Goal: Communication & Community: Participate in discussion

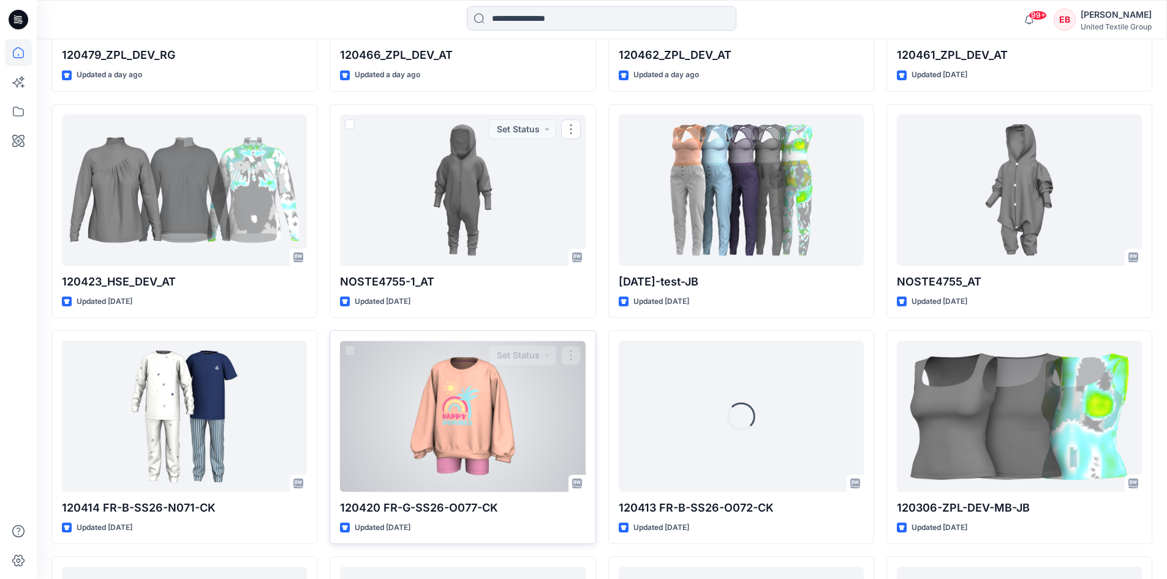
scroll to position [842, 0]
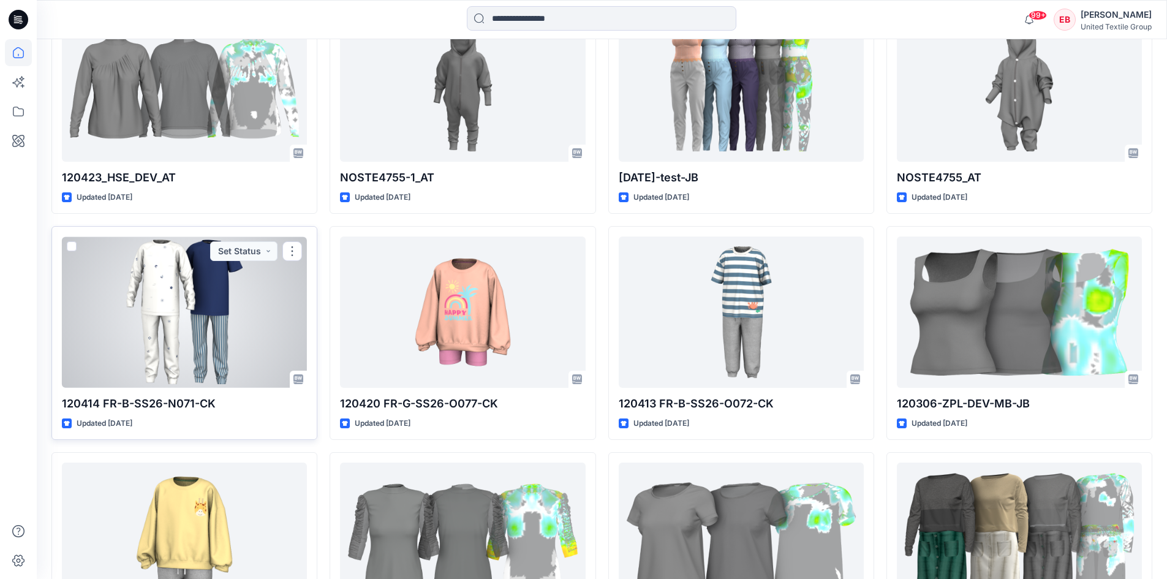
click at [145, 304] on div at bounding box center [184, 311] width 245 height 151
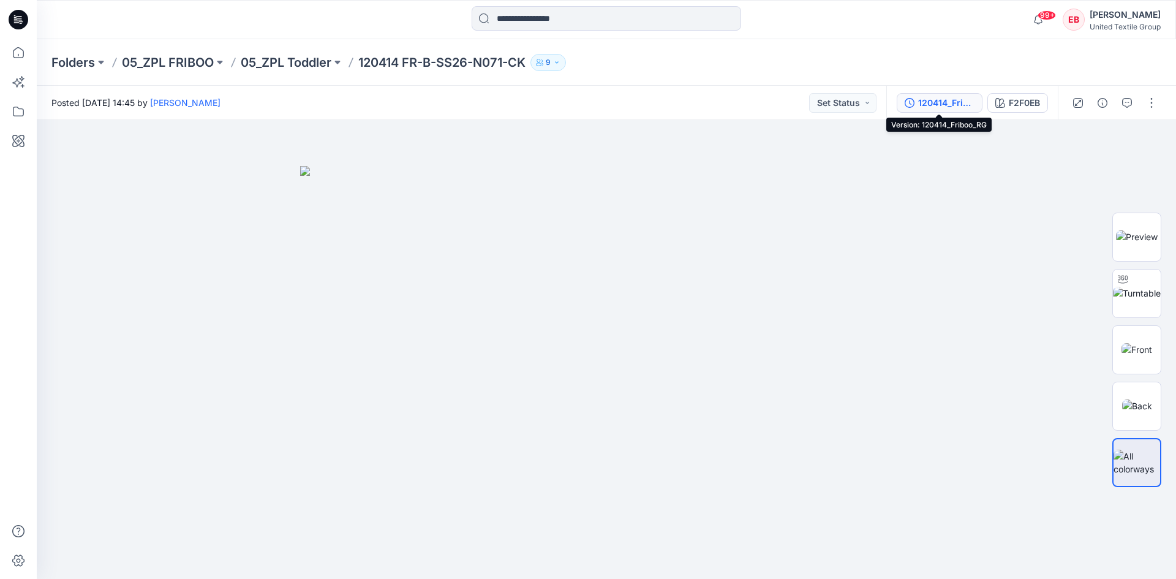
click at [949, 97] on div "120414_Friboo_RG" at bounding box center [946, 102] width 56 height 13
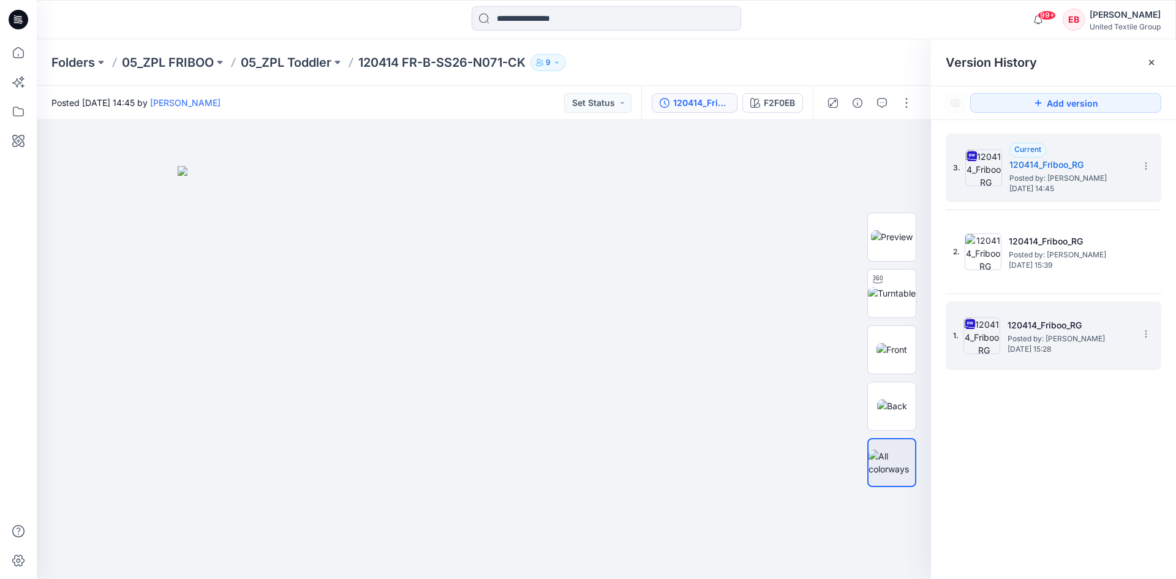
click at [1116, 320] on h5 "120414_Friboo_RG" at bounding box center [1069, 325] width 123 height 15
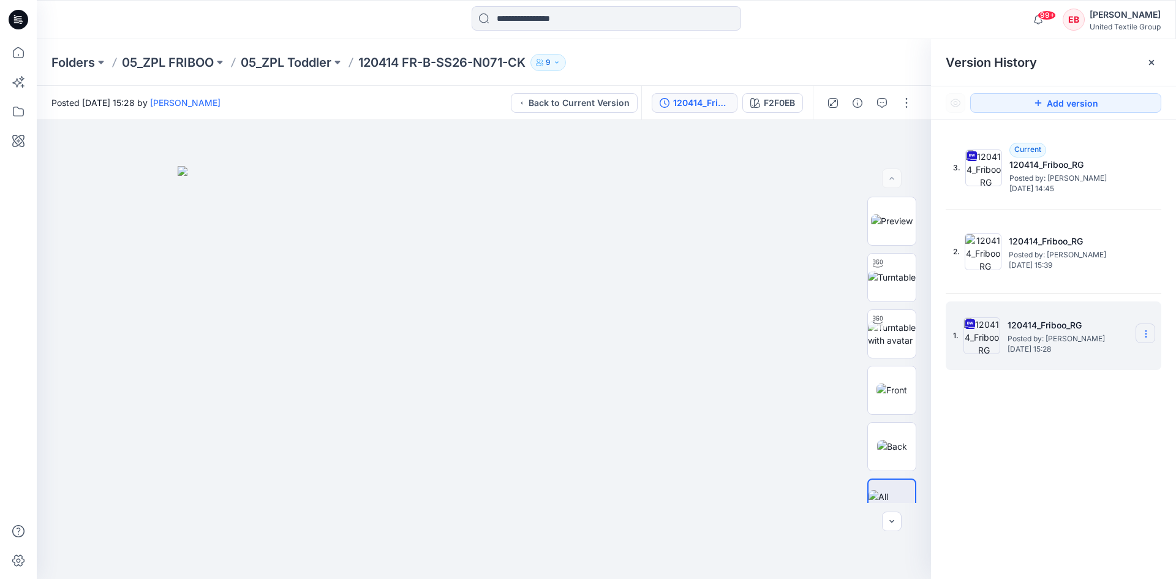
click at [1144, 332] on icon at bounding box center [1146, 334] width 10 height 10
click at [1120, 360] on span "Download Source BW File" at bounding box center [1084, 357] width 103 height 15
click at [285, 62] on p "05_ZPL Toddler" at bounding box center [286, 62] width 91 height 17
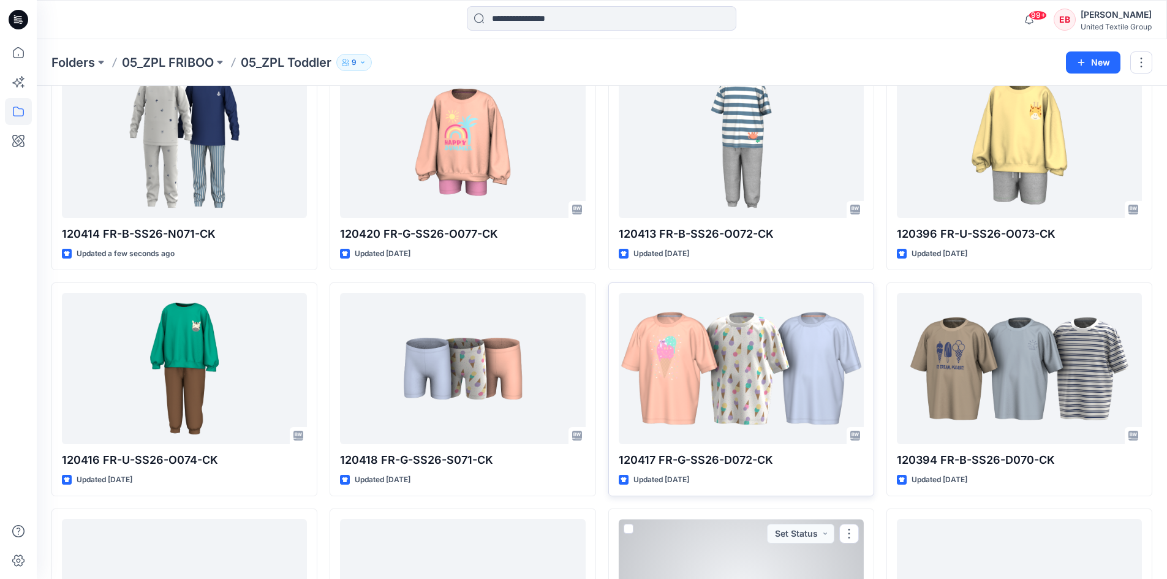
scroll to position [60, 0]
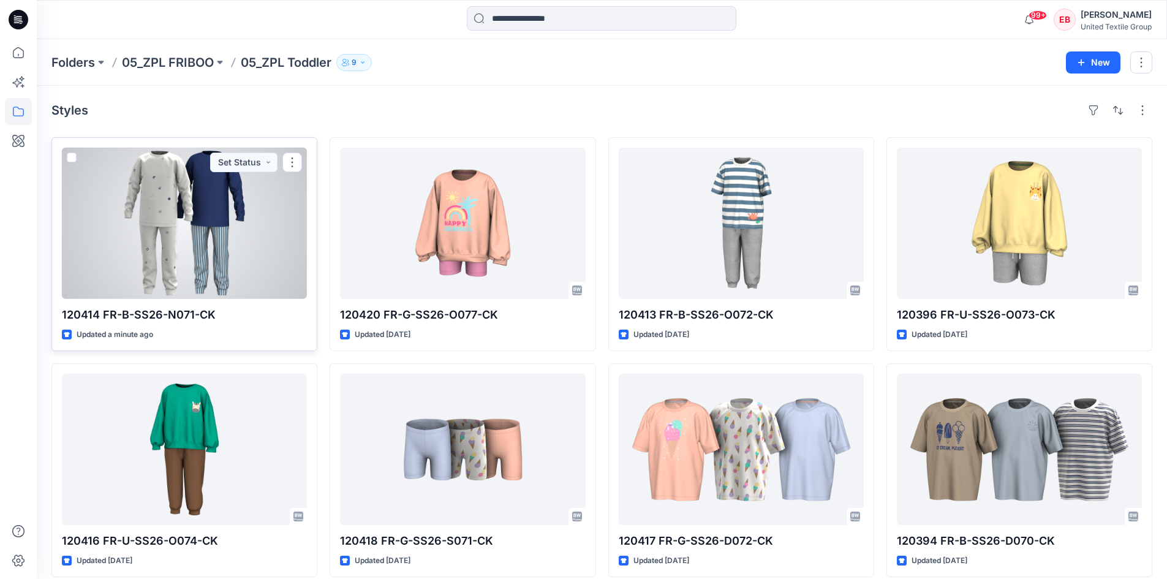
click at [205, 234] on div at bounding box center [184, 223] width 245 height 151
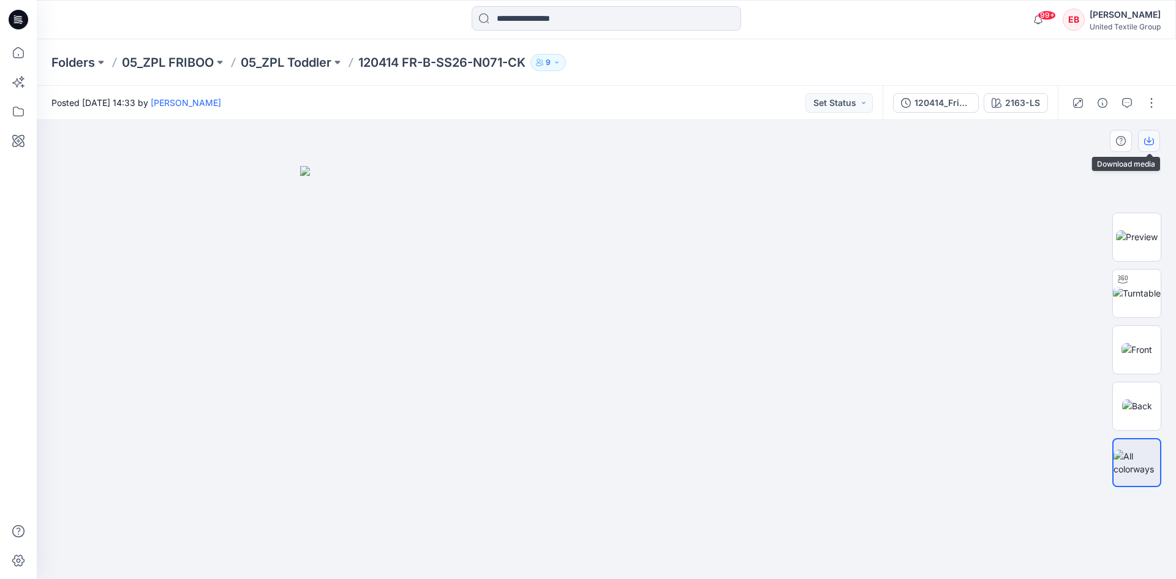
click at [1148, 143] on icon "button" at bounding box center [1149, 141] width 10 height 10
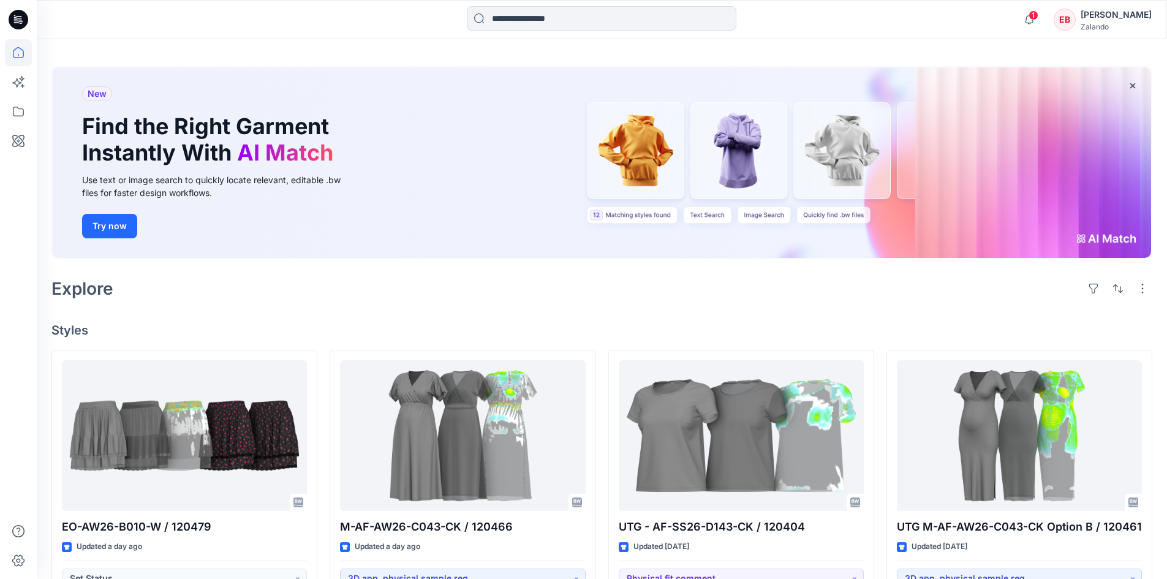
scroll to position [61, 0]
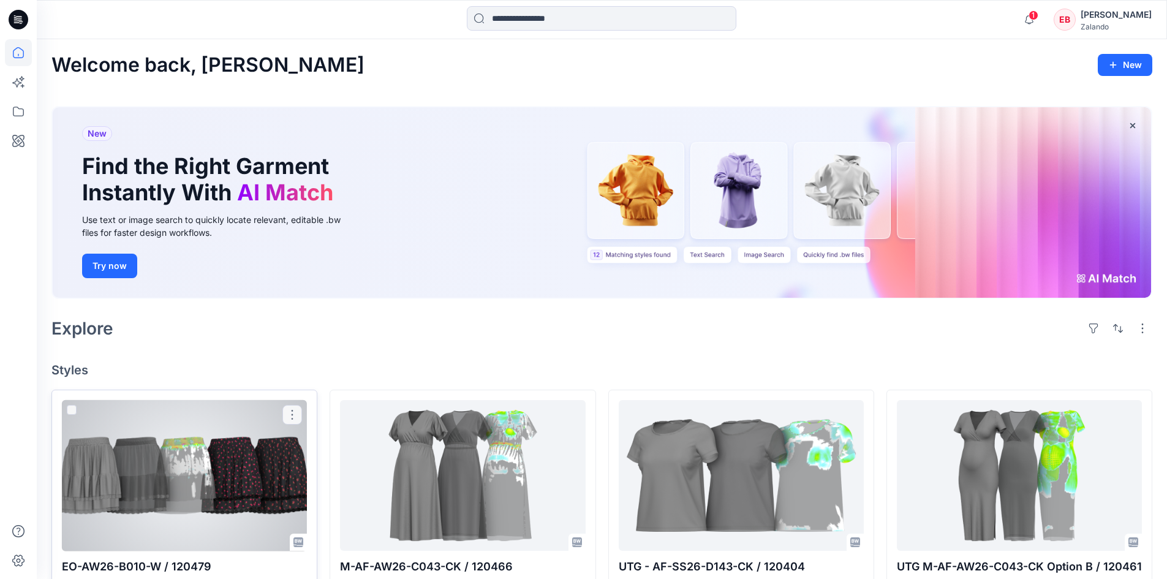
click at [270, 505] on div at bounding box center [184, 475] width 245 height 151
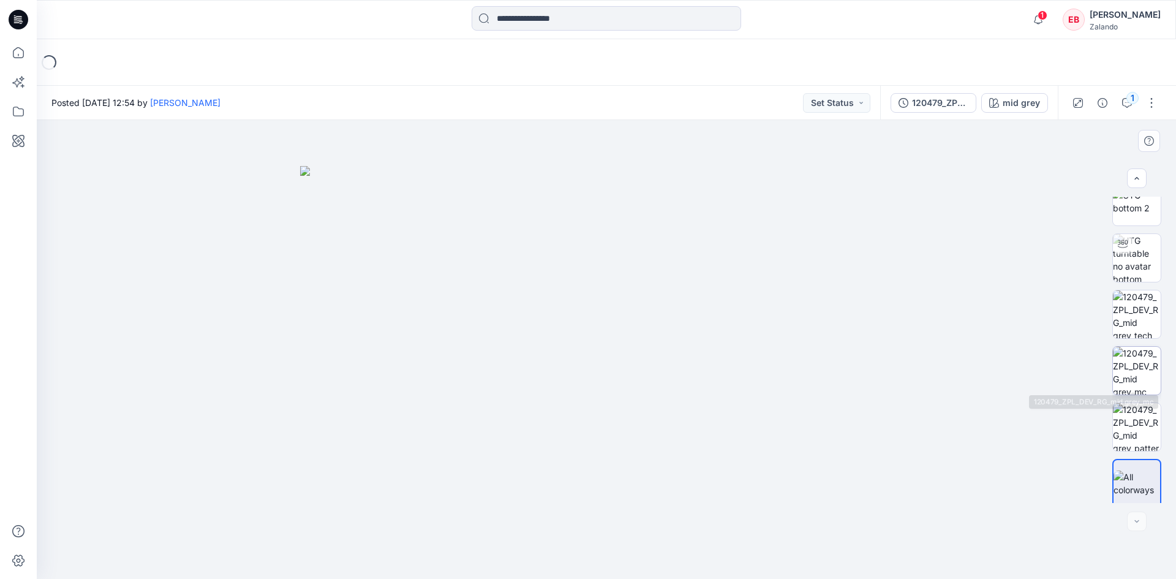
scroll to position [81, 0]
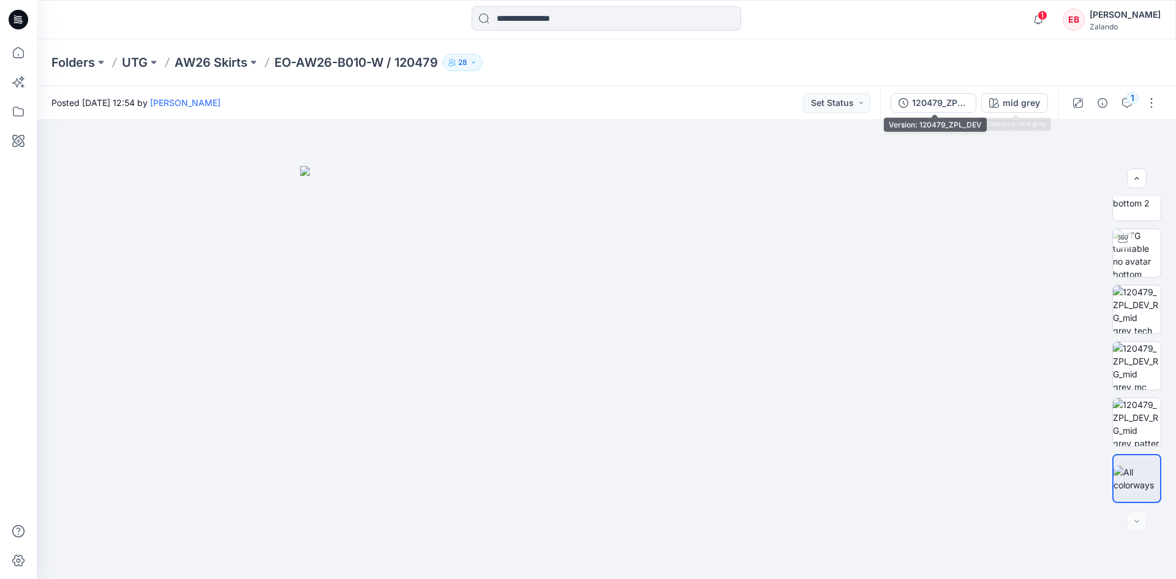
click at [947, 107] on div "120479_ZPL_DEV" at bounding box center [940, 102] width 56 height 13
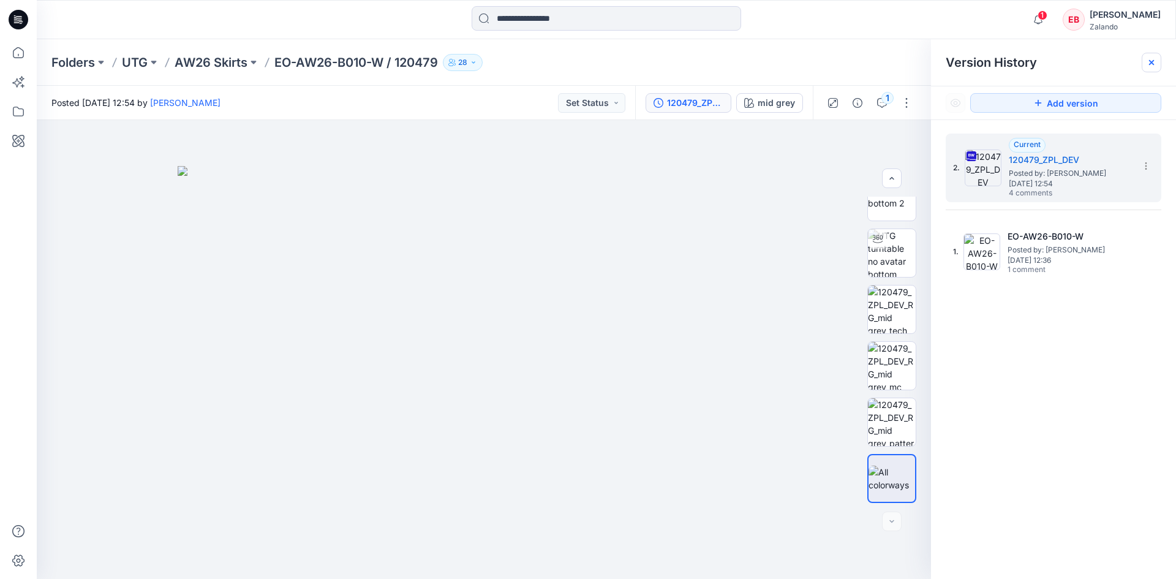
click at [1153, 69] on div at bounding box center [1152, 63] width 20 height 20
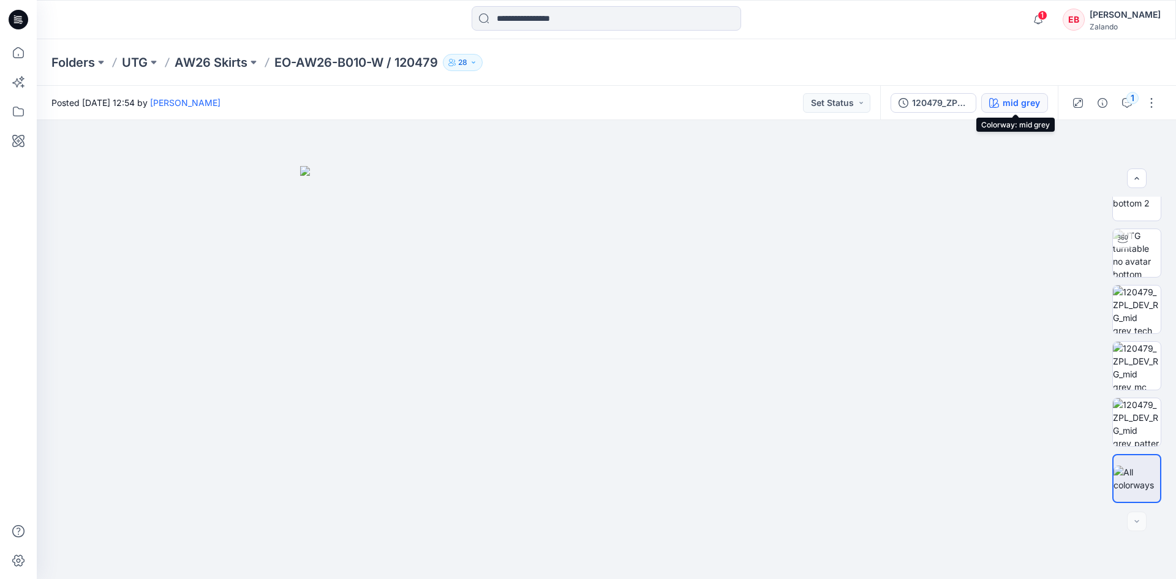
click at [1022, 109] on div "mid grey" at bounding box center [1021, 102] width 37 height 13
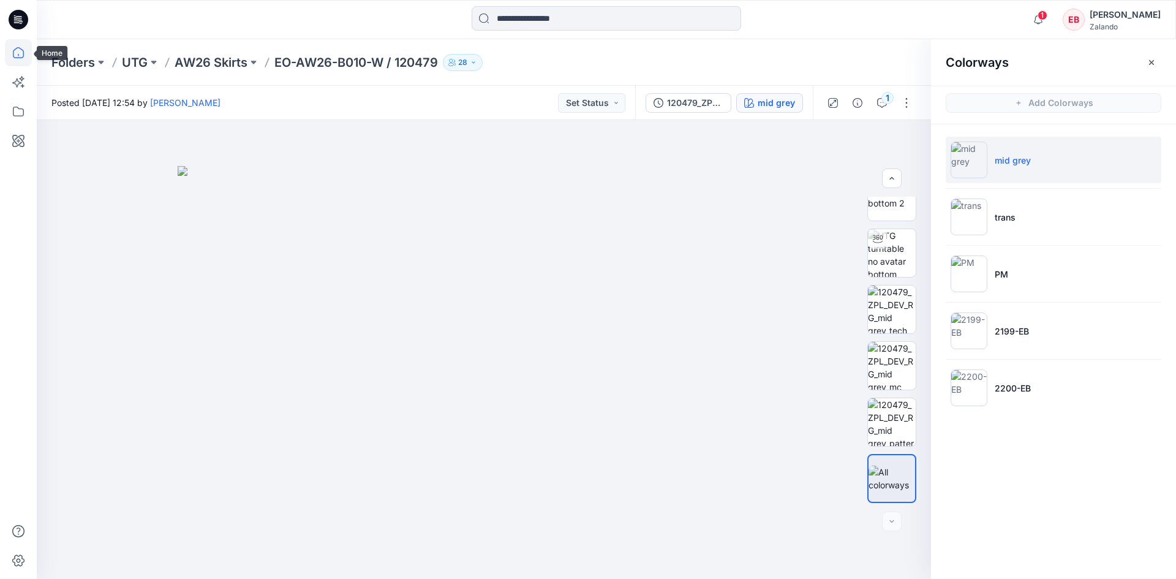
drag, startPoint x: 19, startPoint y: 53, endPoint x: 290, endPoint y: 0, distance: 275.9
click at [19, 53] on icon at bounding box center [18, 52] width 27 height 27
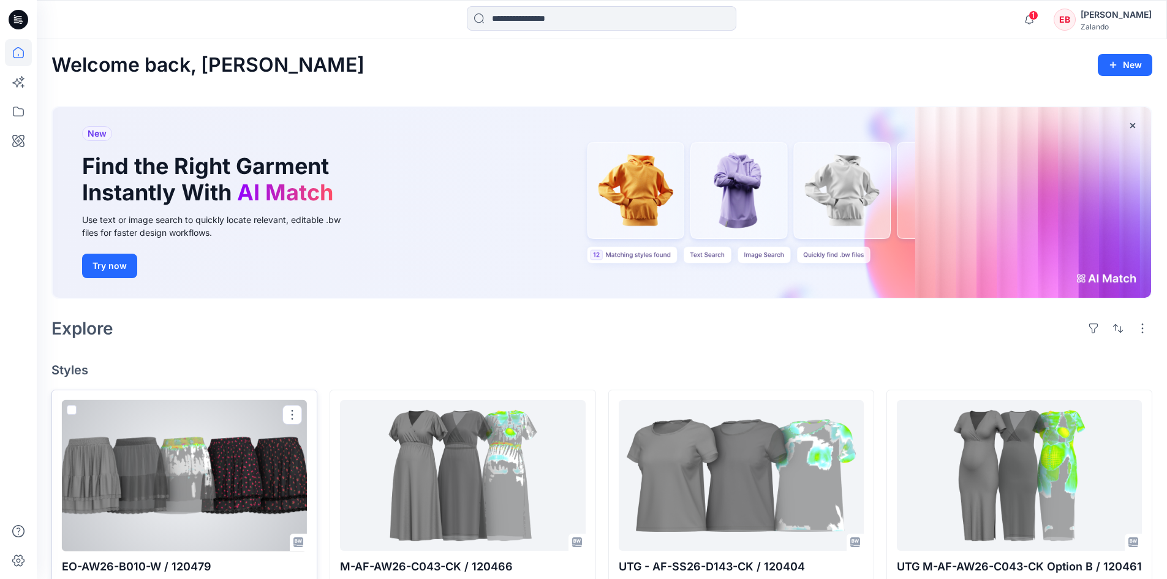
click at [214, 505] on div at bounding box center [184, 475] width 245 height 151
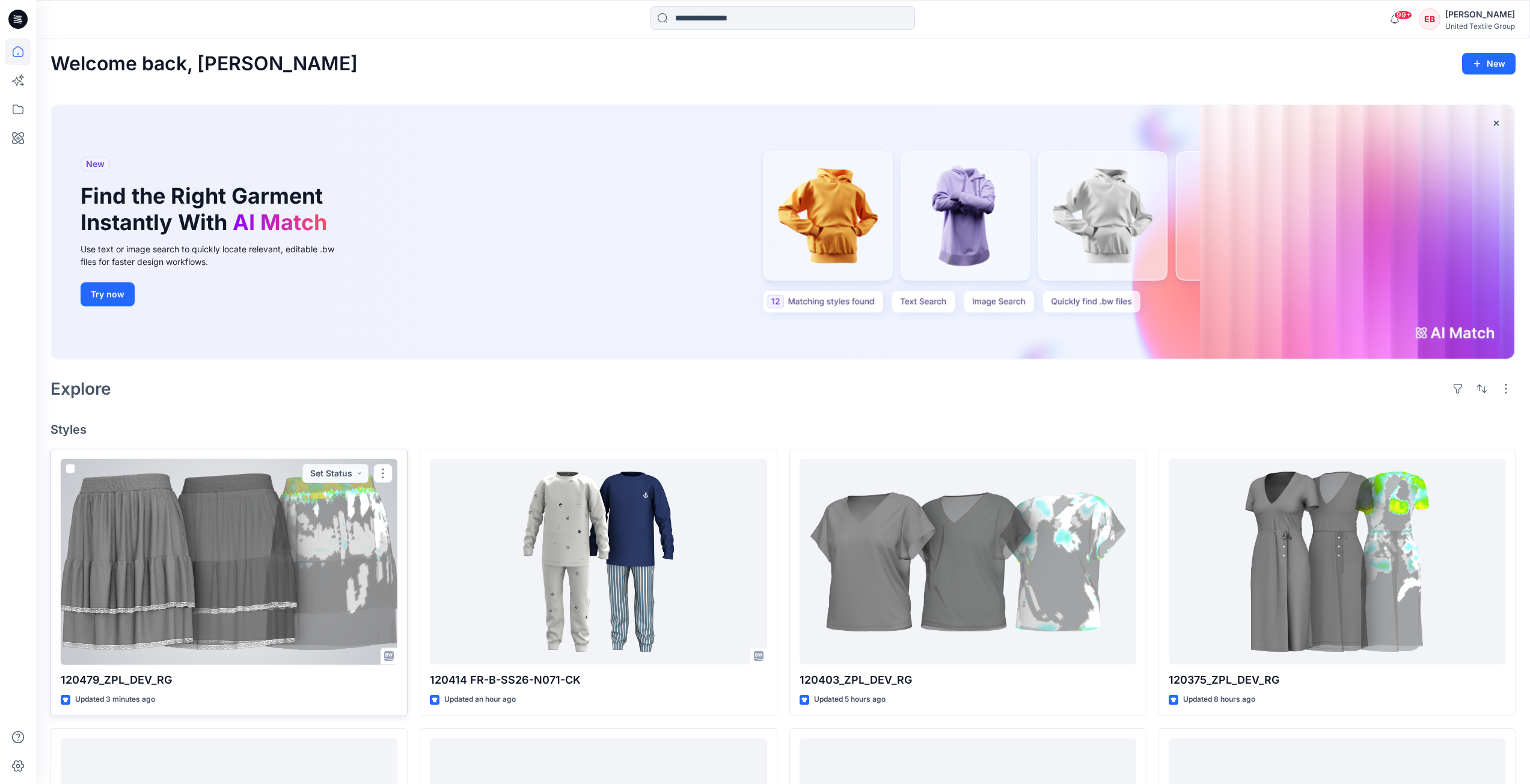
click at [174, 573] on div at bounding box center [229, 562] width 337 height 206
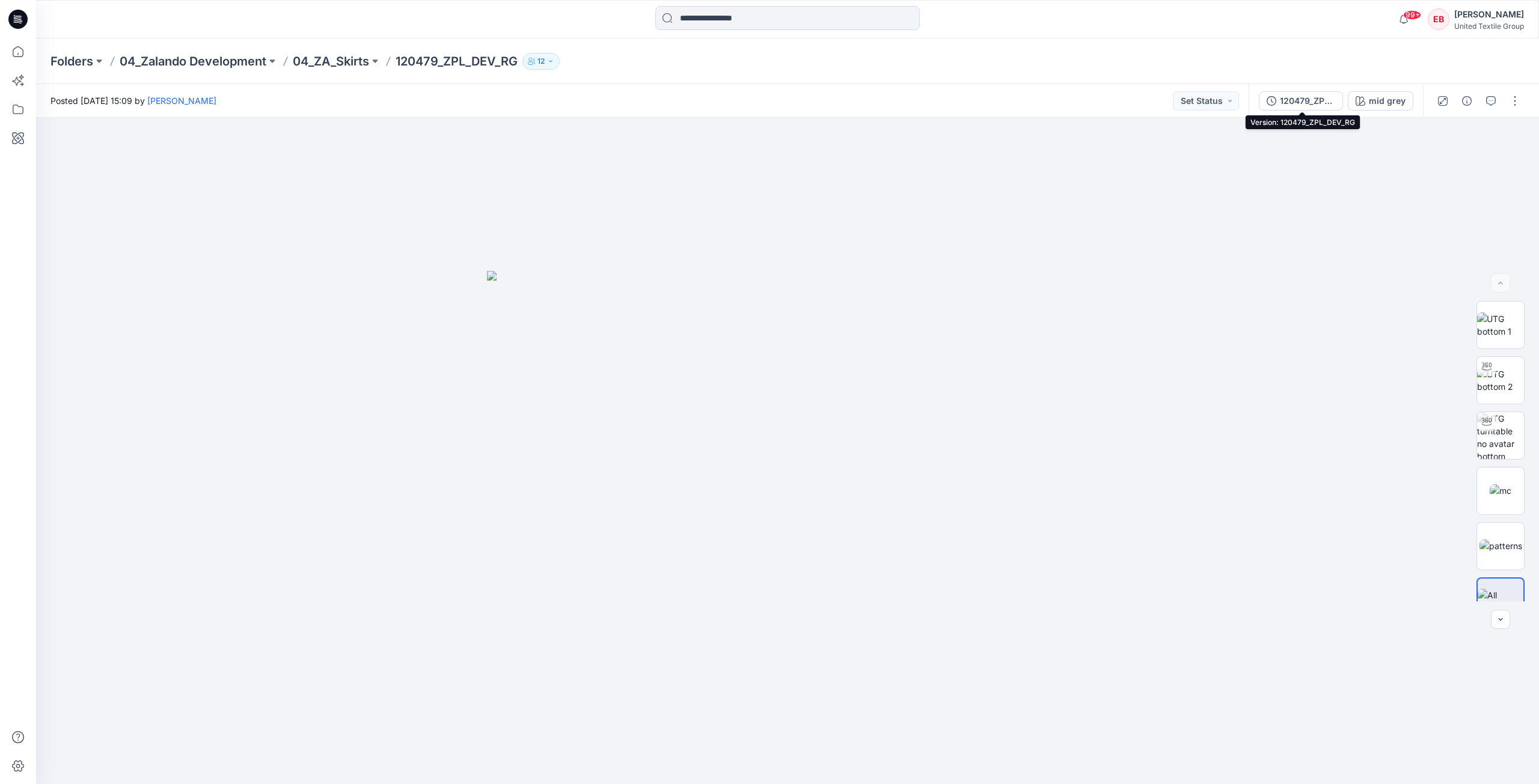
click at [1316, 108] on button "120479_ZPL_DEV_RG" at bounding box center [1301, 101] width 84 height 20
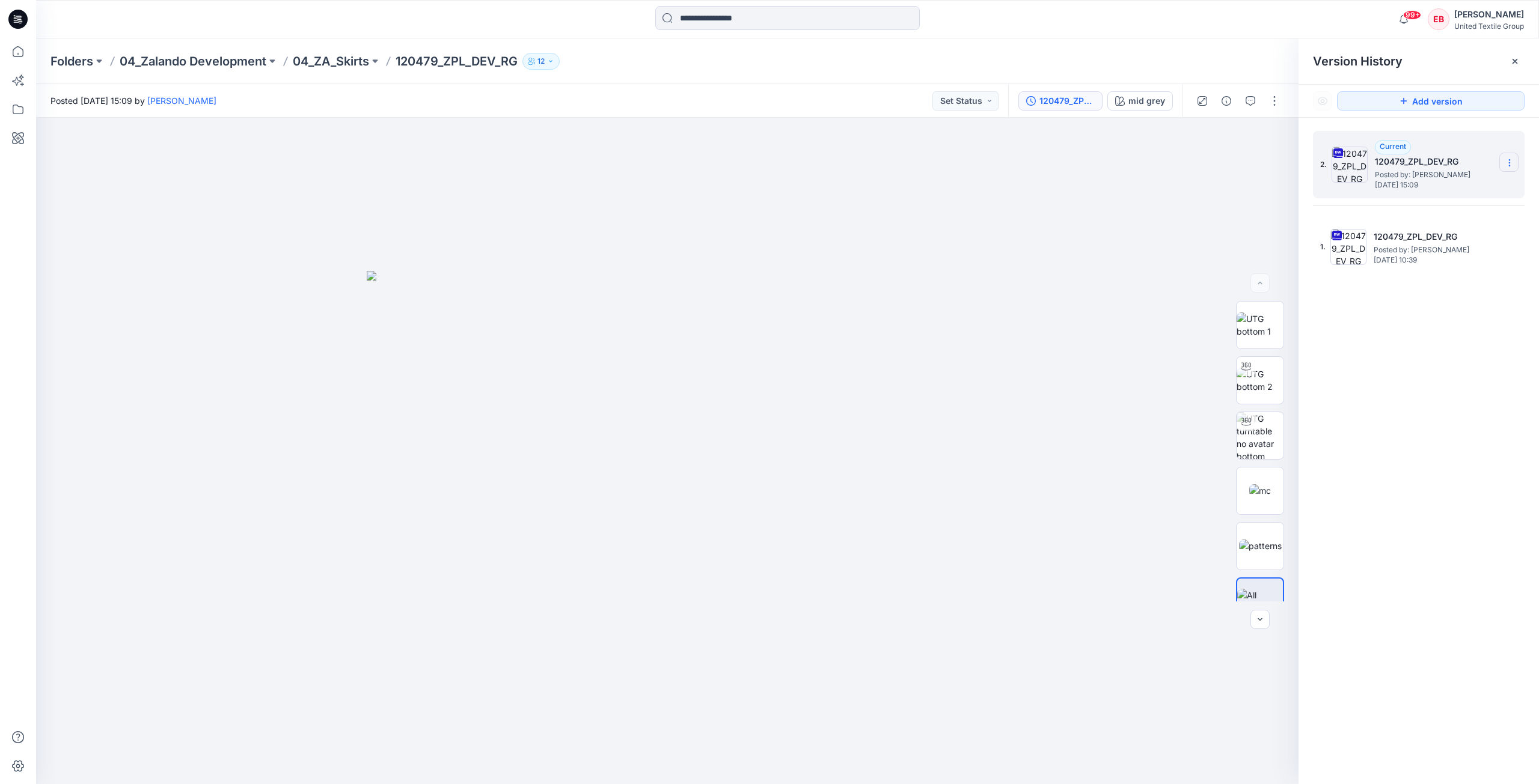
click at [1506, 161] on icon at bounding box center [1510, 163] width 10 height 10
click at [1459, 184] on span "Download Source BW File" at bounding box center [1449, 186] width 101 height 15
click at [1261, 322] on img at bounding box center [1260, 326] width 47 height 26
click at [1280, 144] on button "button" at bounding box center [1272, 138] width 22 height 22
drag, startPoint x: 1269, startPoint y: 493, endPoint x: 1268, endPoint y: 471, distance: 22.0
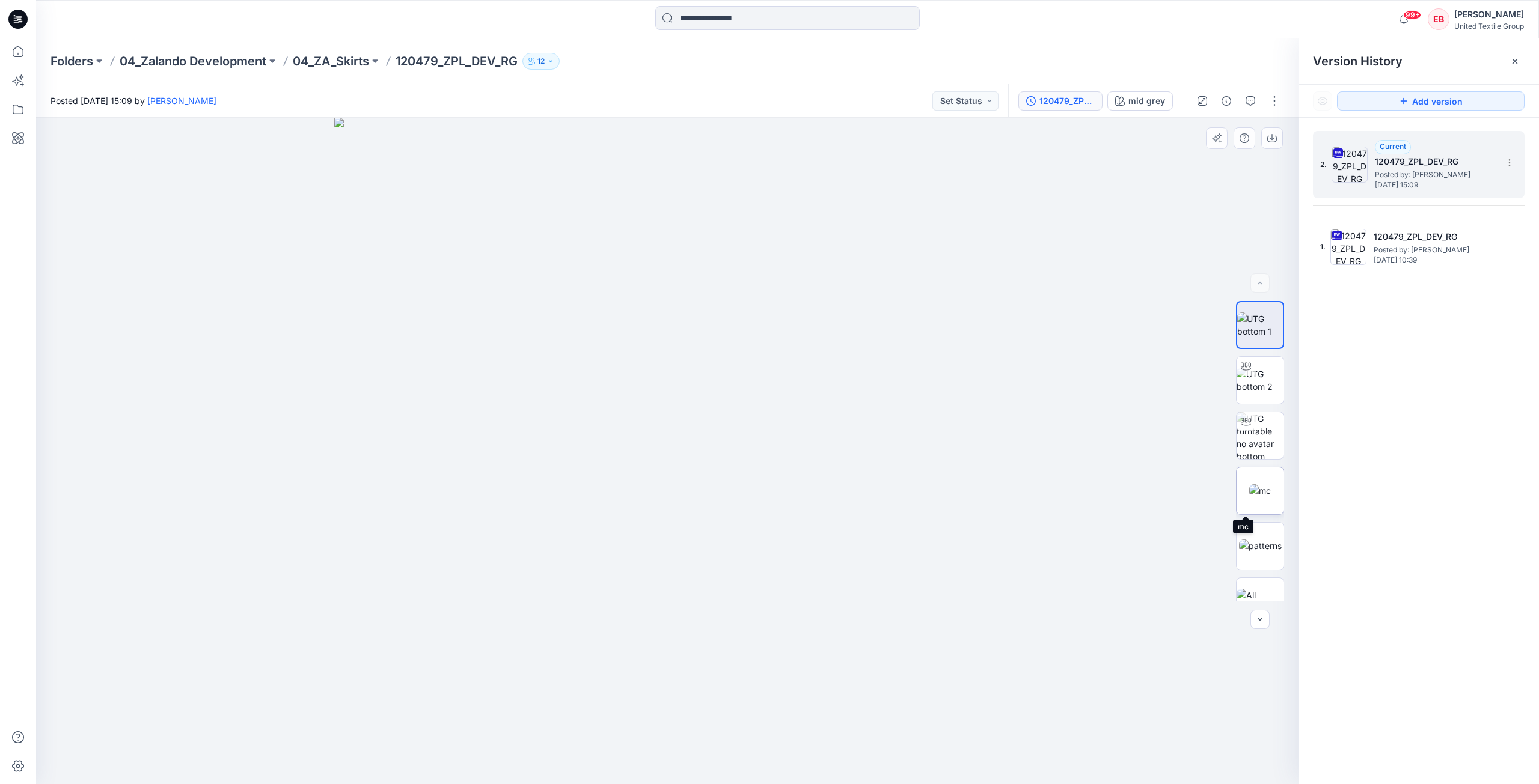
click at [1269, 493] on img at bounding box center [1260, 491] width 22 height 13
click at [1279, 137] on button "button" at bounding box center [1272, 138] width 22 height 22
click at [1267, 549] on img at bounding box center [1259, 546] width 42 height 13
drag, startPoint x: 1260, startPoint y: 531, endPoint x: 1250, endPoint y: 492, distance: 40.3
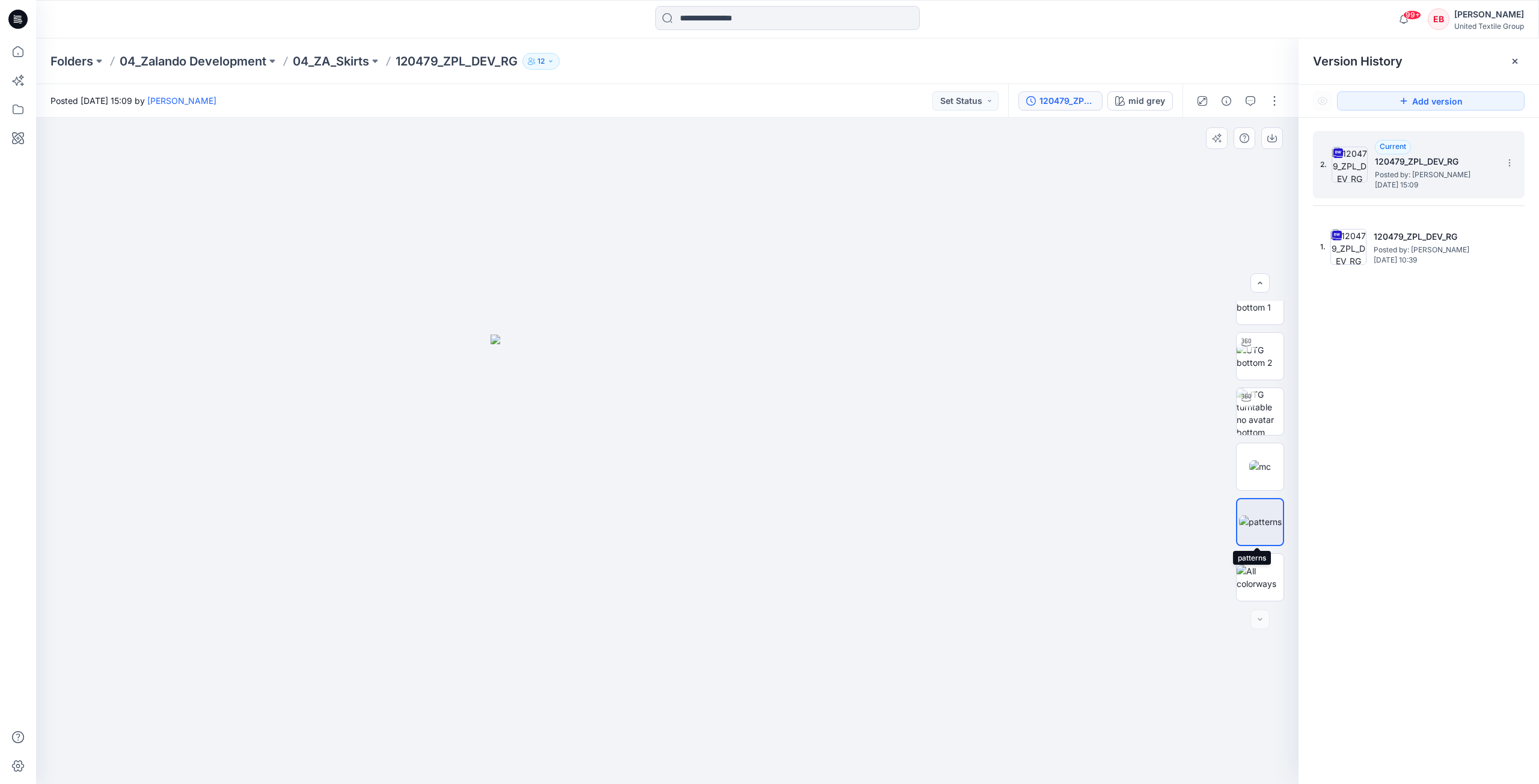
click at [1261, 528] on img at bounding box center [1259, 522] width 42 height 13
click at [1274, 137] on icon "button" at bounding box center [1272, 137] width 5 height 6
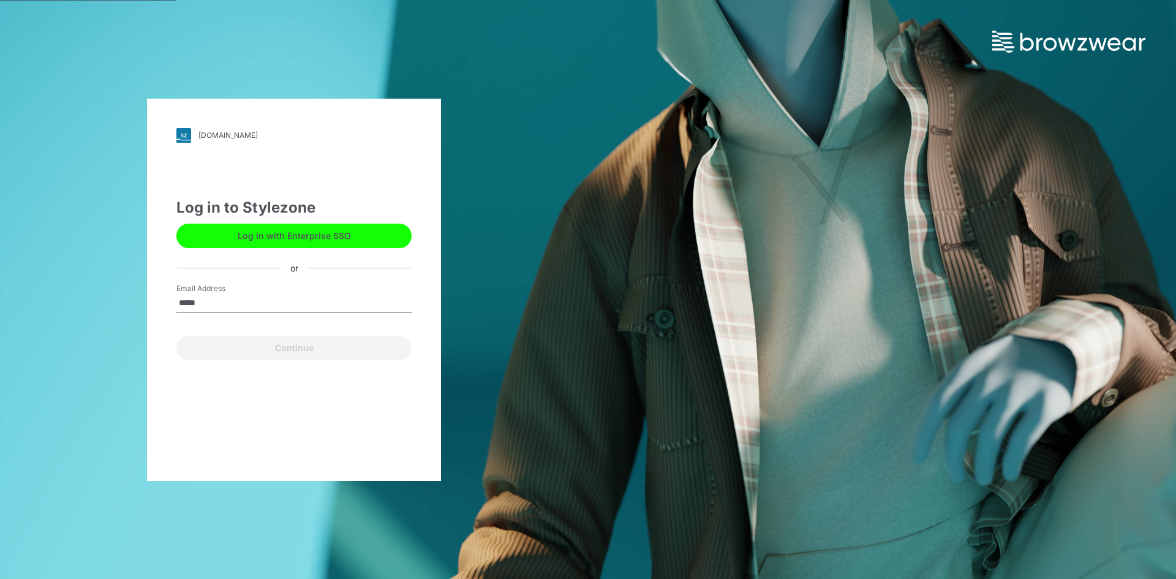
type input "**********"
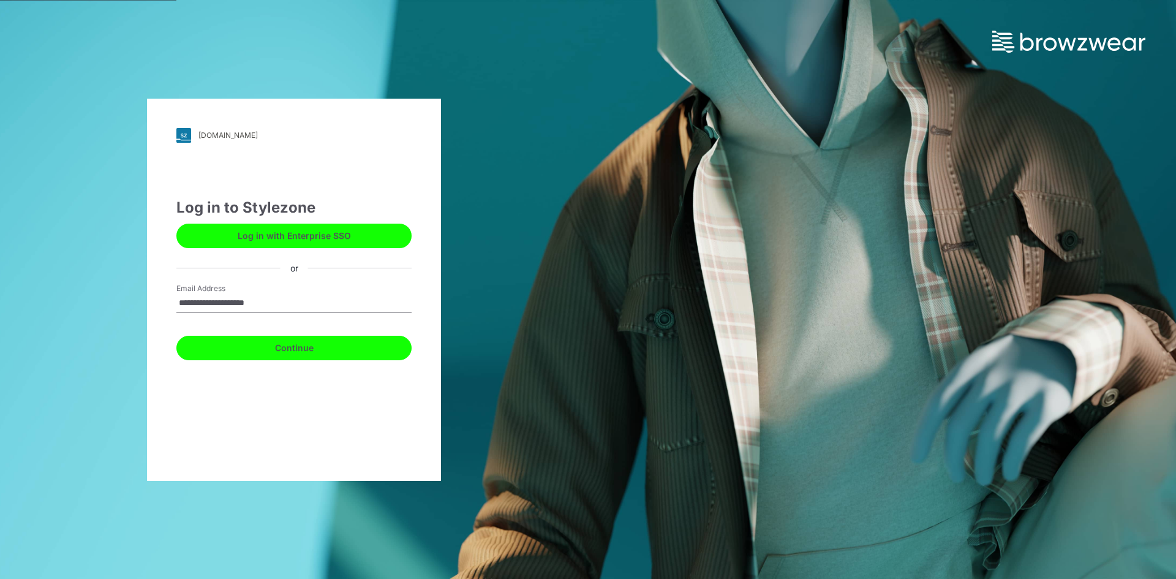
click at [299, 356] on button "Continue" at bounding box center [293, 348] width 235 height 25
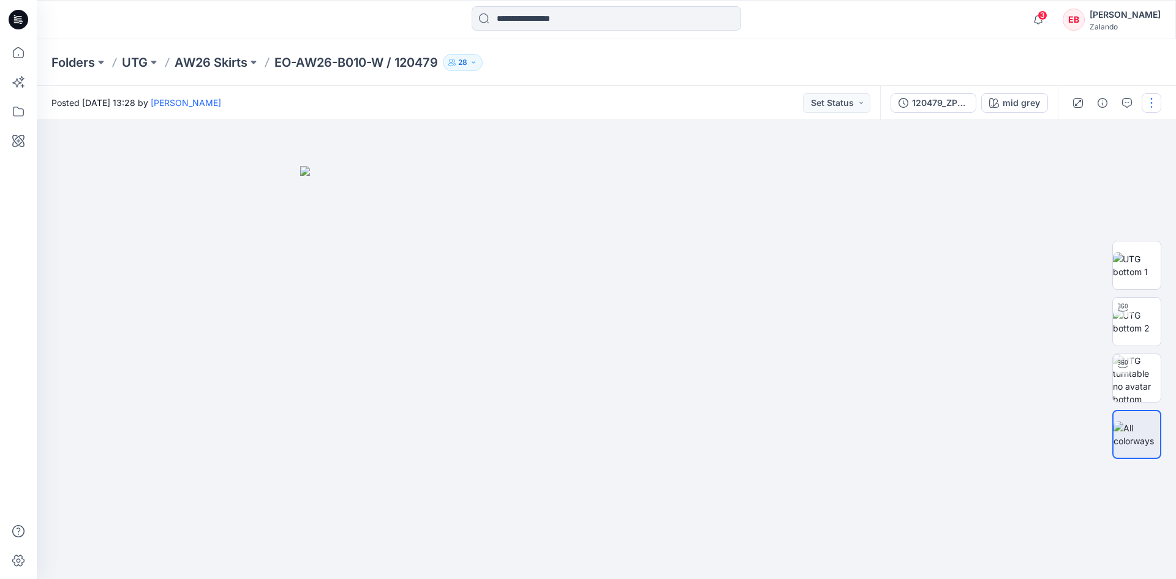
click at [1147, 100] on button "button" at bounding box center [1152, 103] width 20 height 20
click at [1073, 166] on p "Edit" at bounding box center [1073, 165] width 15 height 13
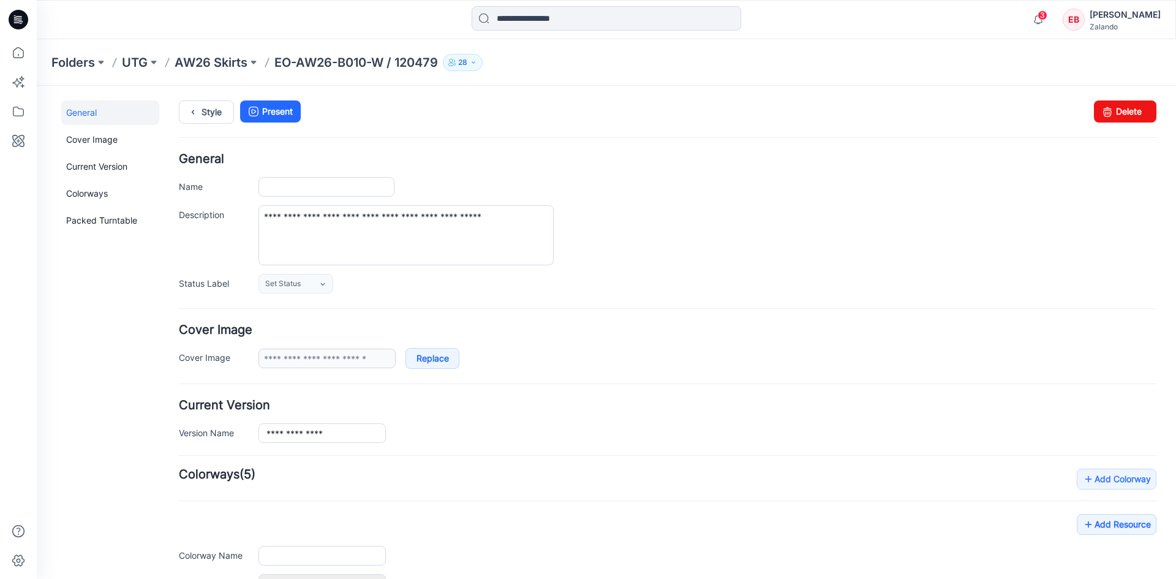
type input "**********"
type input "********"
type input "**********"
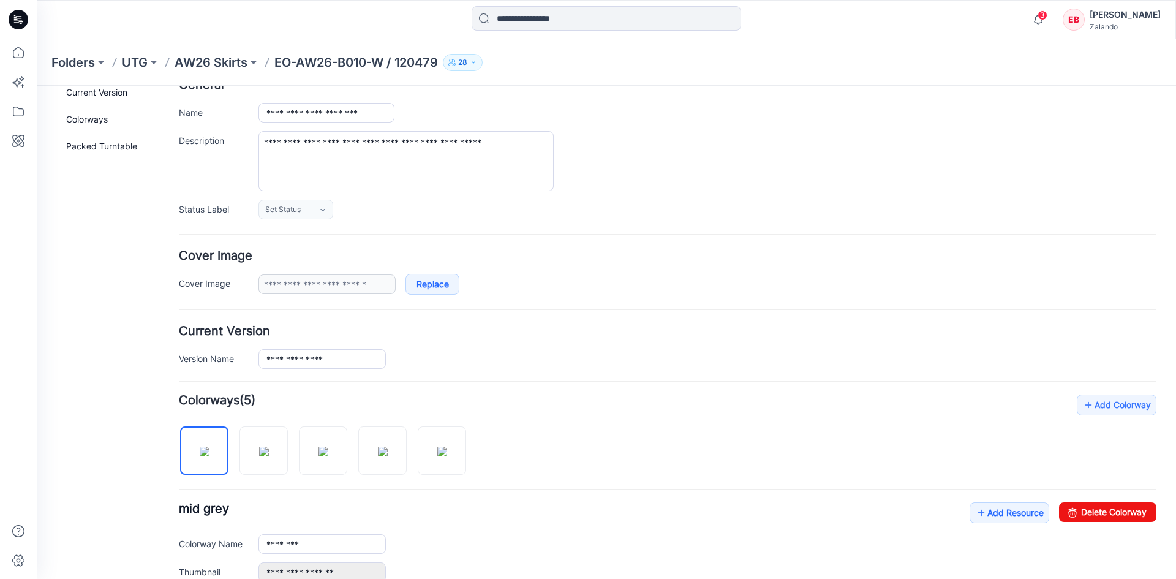
scroll to position [245, 0]
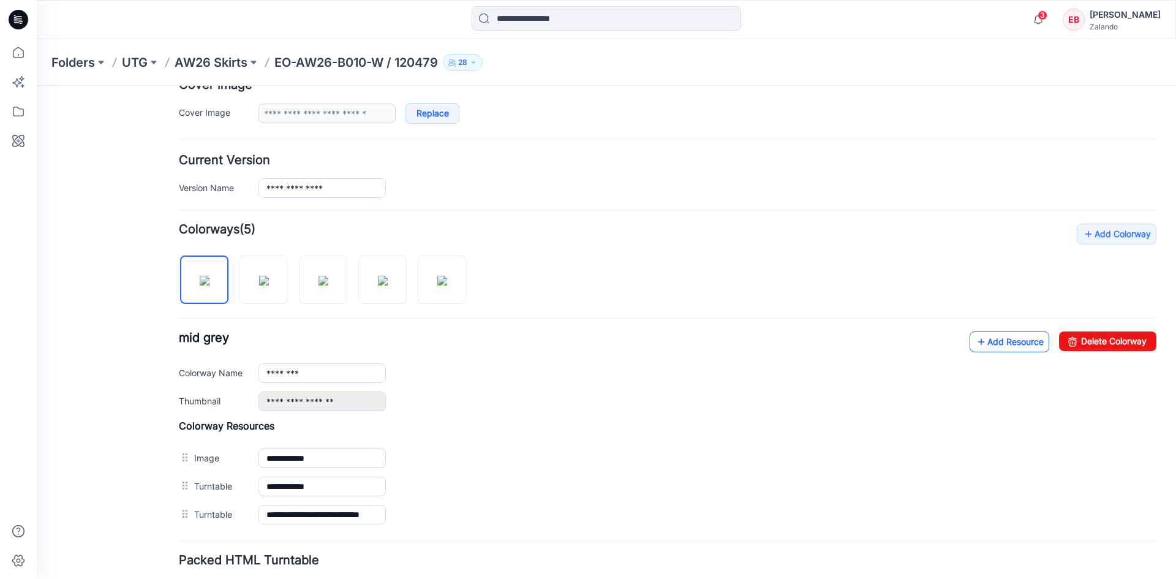
click at [1005, 340] on link "Add Resource" at bounding box center [1010, 341] width 80 height 21
click at [1000, 344] on link "Add Resource" at bounding box center [1010, 341] width 80 height 21
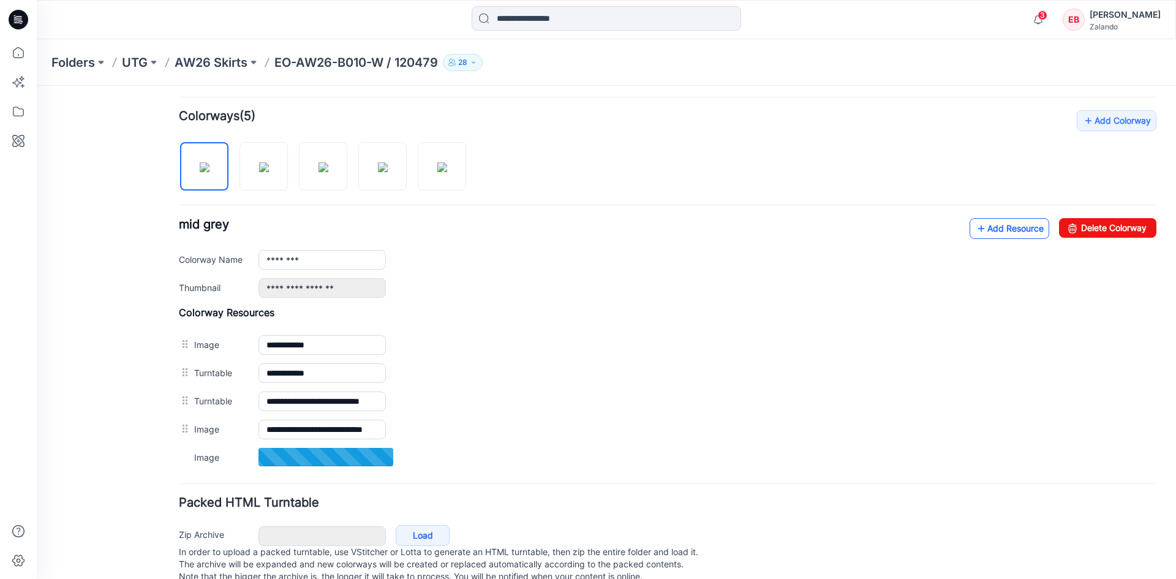
scroll to position [368, 0]
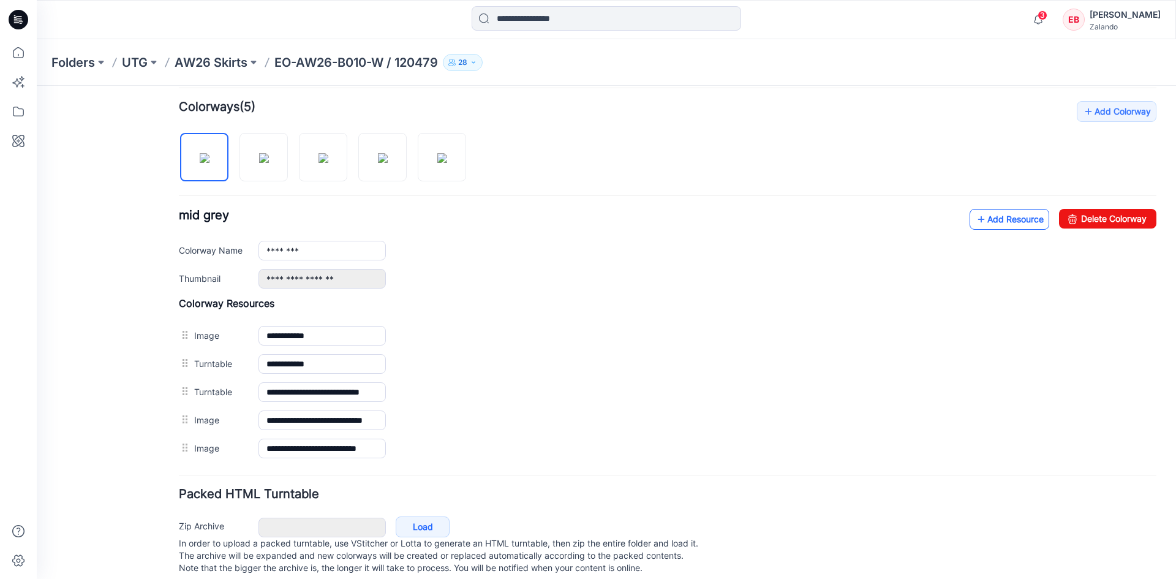
click at [985, 225] on link "Add Resource" at bounding box center [1010, 219] width 80 height 21
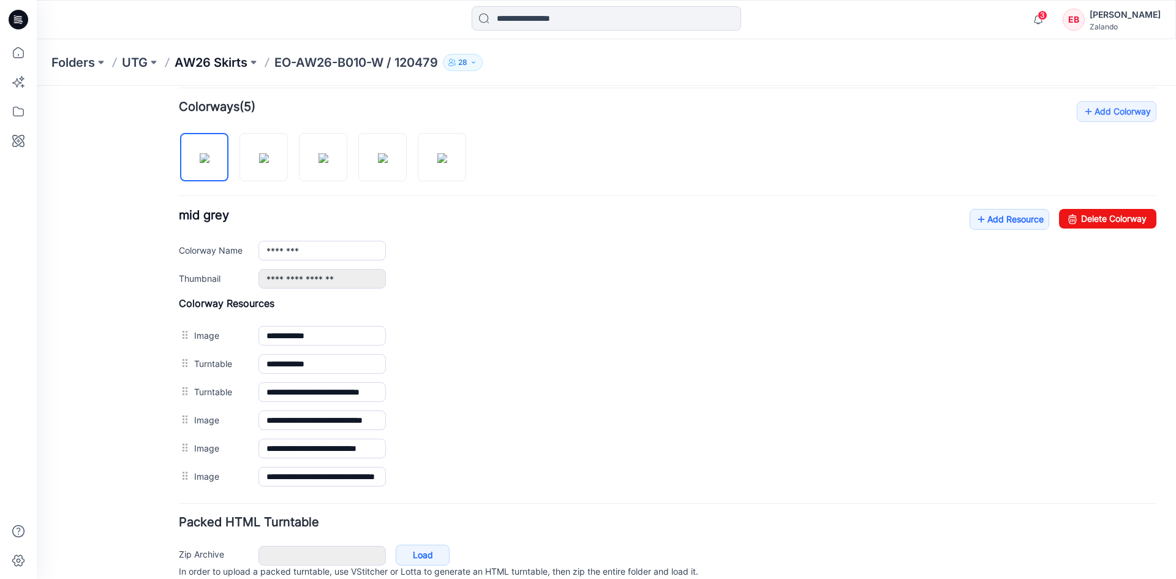
click at [222, 60] on p "AW26 Skirts" at bounding box center [211, 62] width 73 height 17
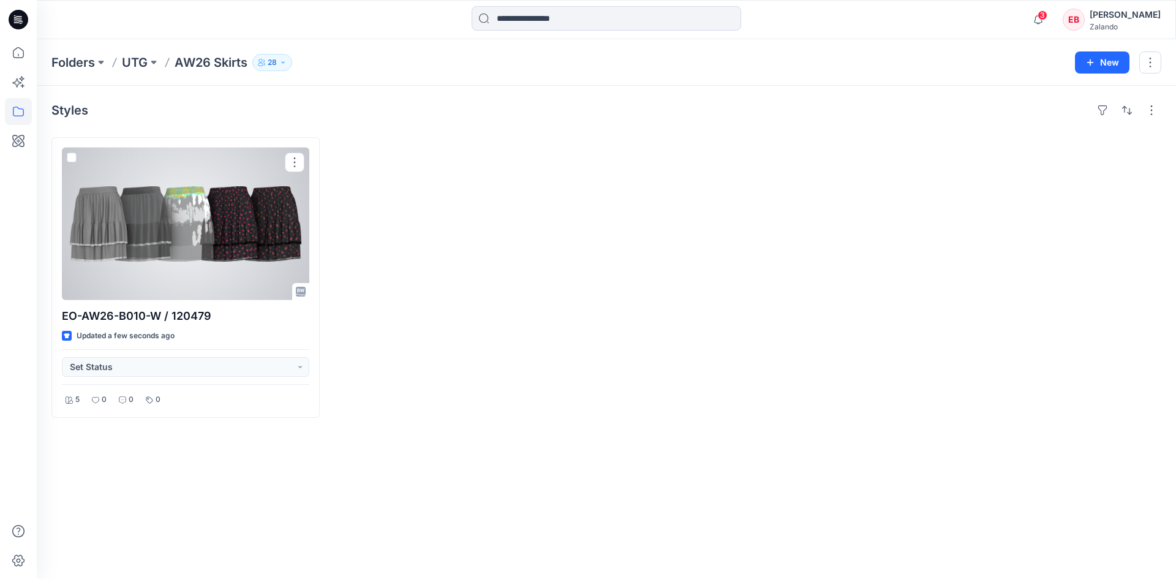
click at [200, 265] on div at bounding box center [185, 224] width 247 height 153
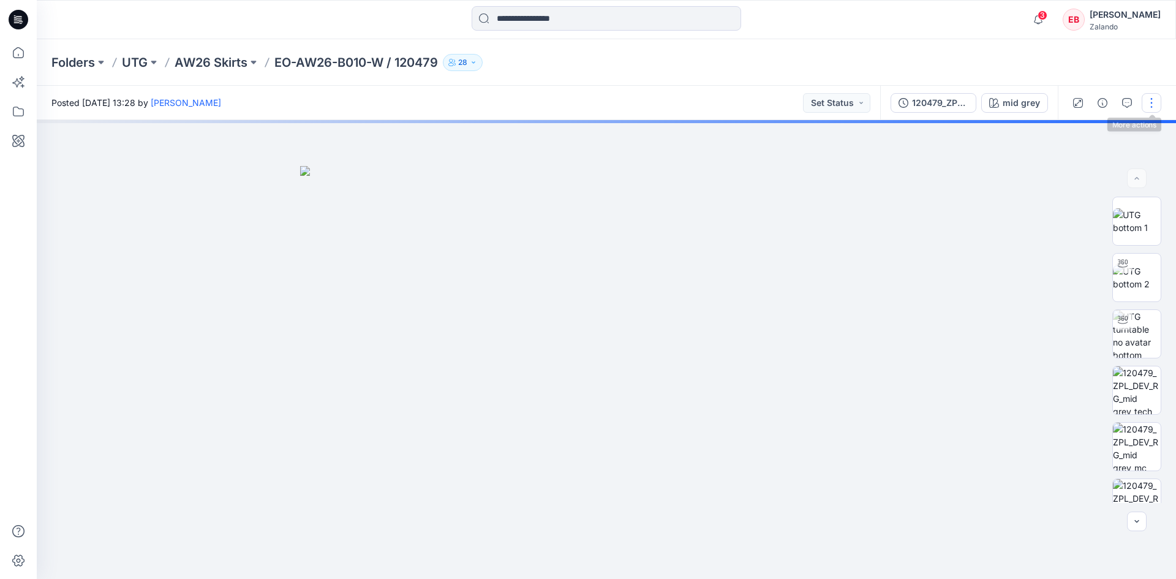
click at [1155, 108] on button "button" at bounding box center [1152, 103] width 20 height 20
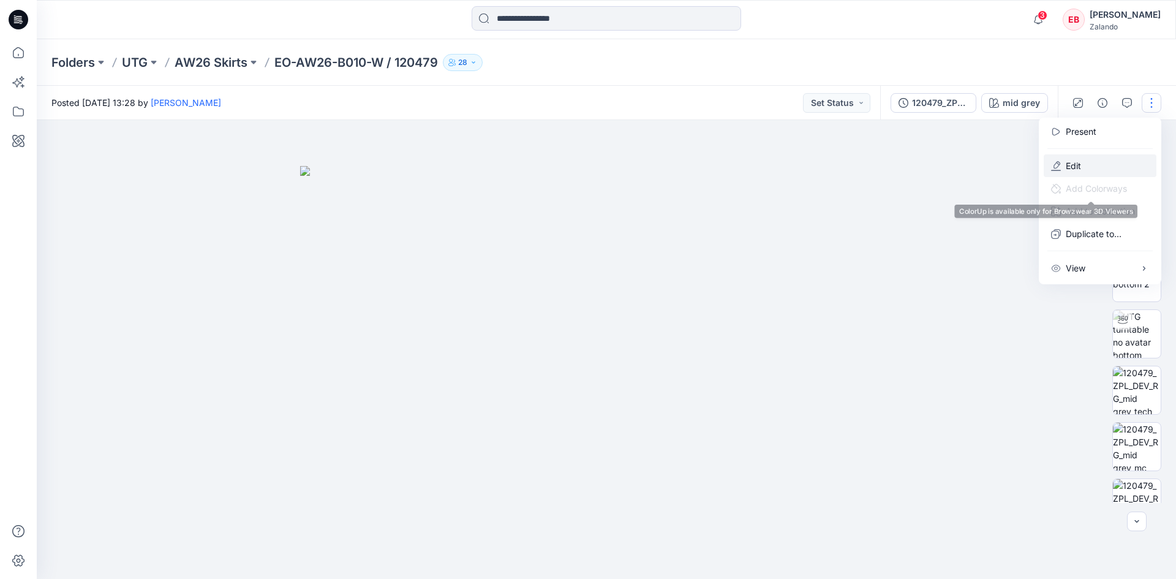
click at [1091, 170] on button "Edit" at bounding box center [1100, 165] width 113 height 23
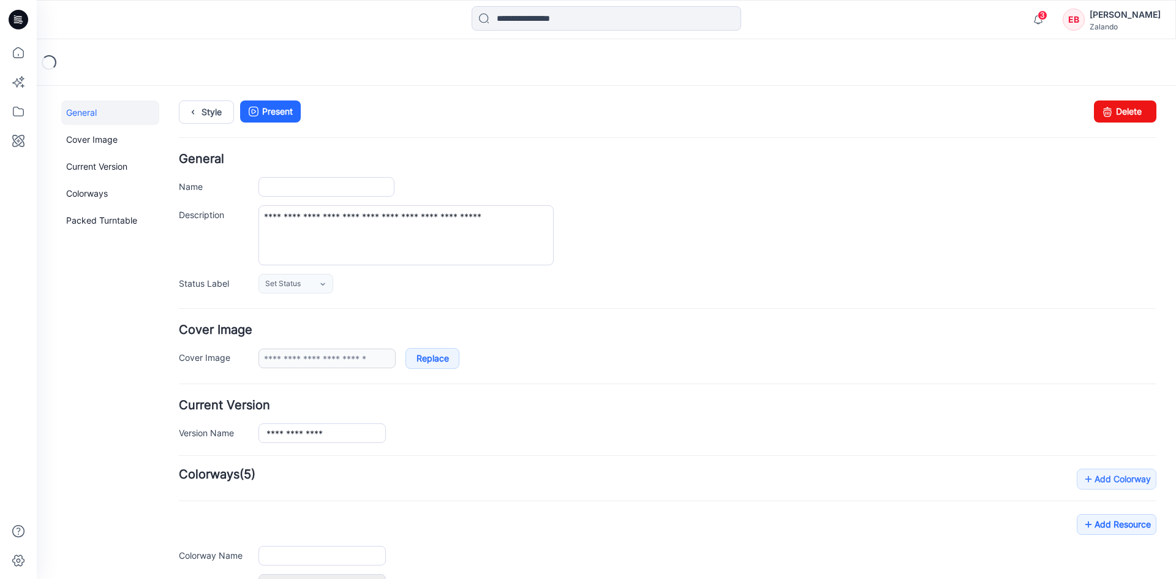
type input "**********"
type input "********"
type input "**********"
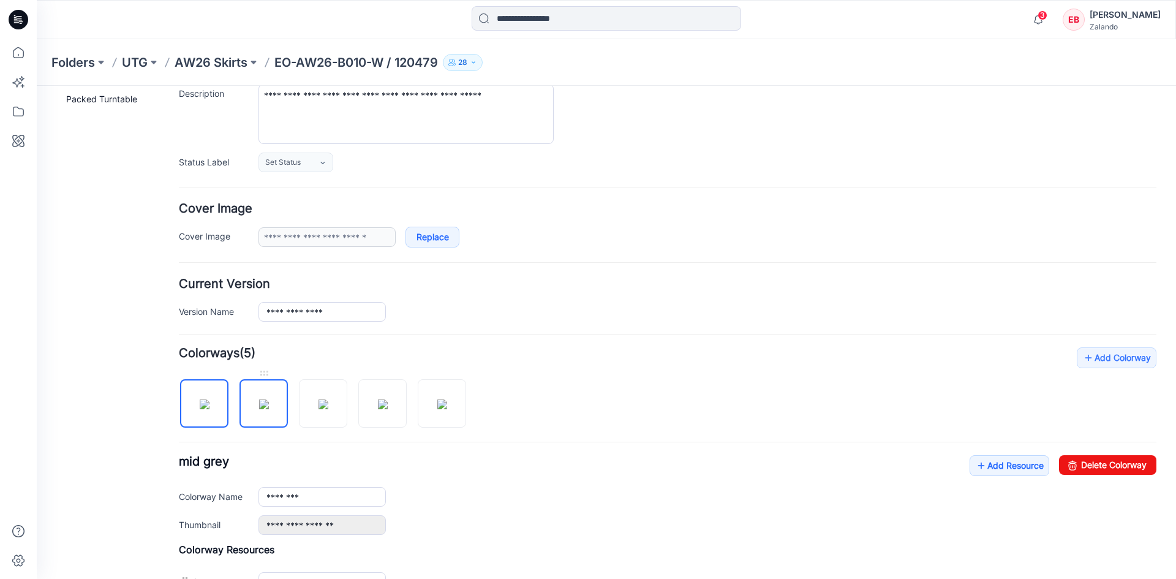
scroll to position [123, 0]
click at [388, 408] on img at bounding box center [383, 403] width 10 height 10
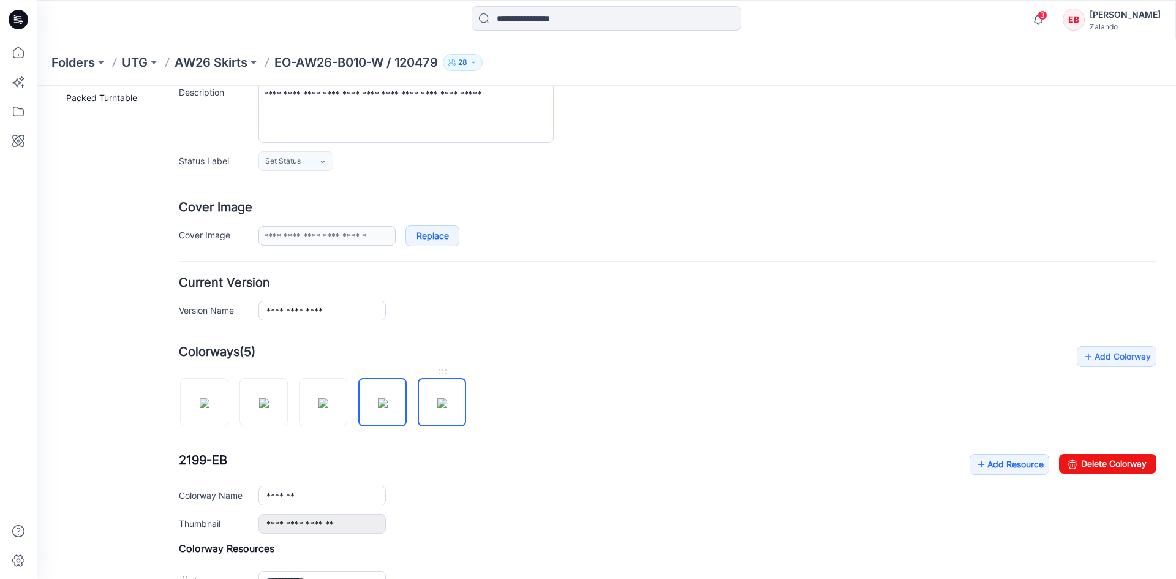
click at [437, 408] on img at bounding box center [442, 403] width 10 height 10
type input "*******"
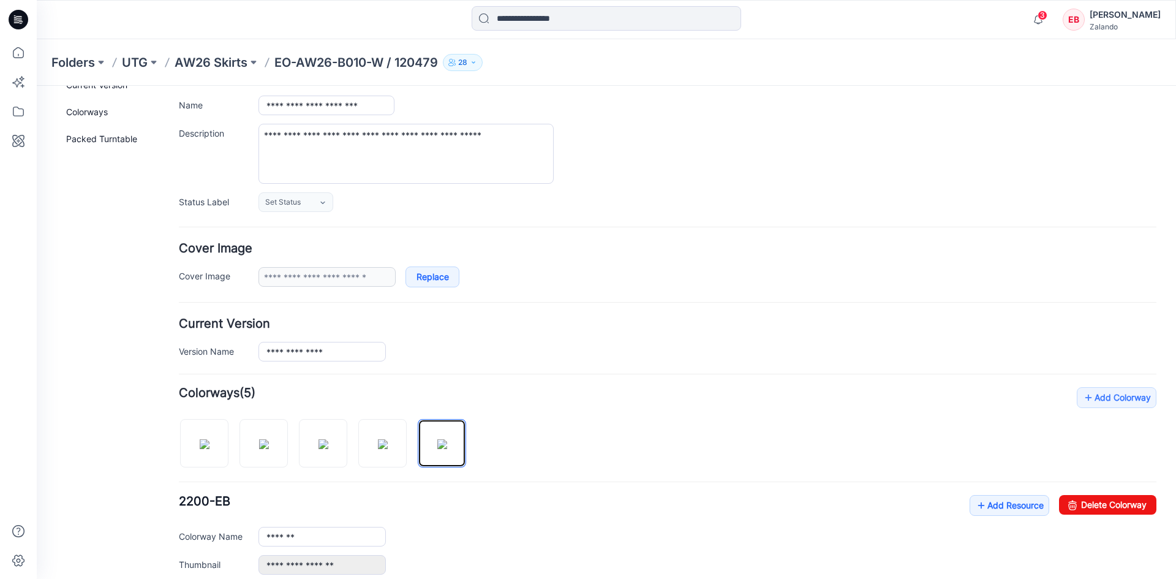
scroll to position [0, 0]
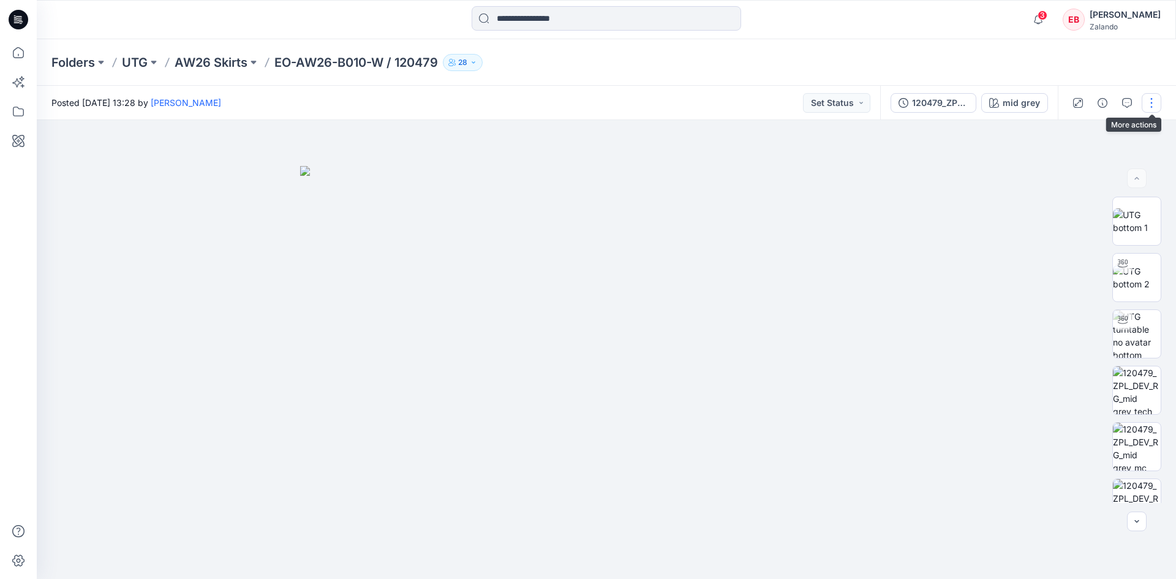
click at [1142, 97] on button "button" at bounding box center [1152, 103] width 20 height 20
click at [1109, 167] on button "Edit" at bounding box center [1100, 165] width 113 height 23
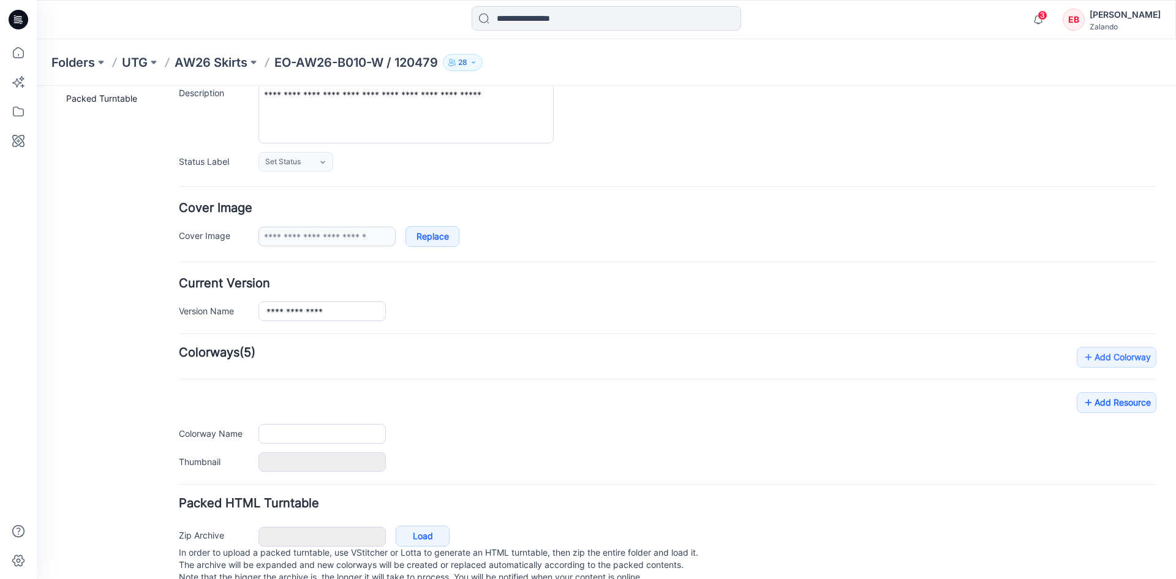
type input "**********"
type input "********"
type input "**********"
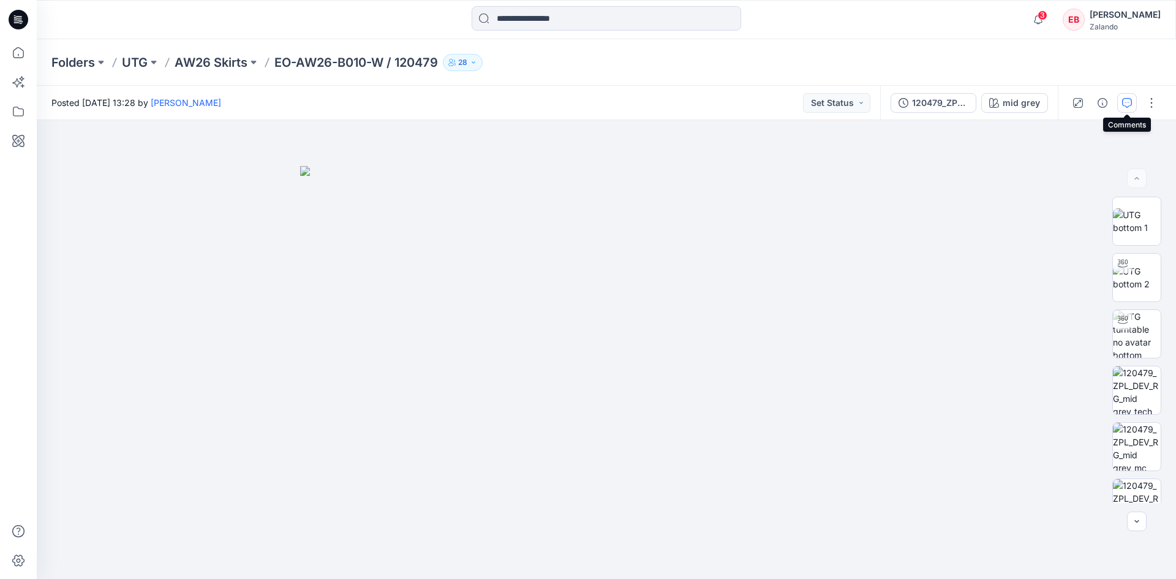
click at [1125, 106] on icon "button" at bounding box center [1127, 103] width 10 height 10
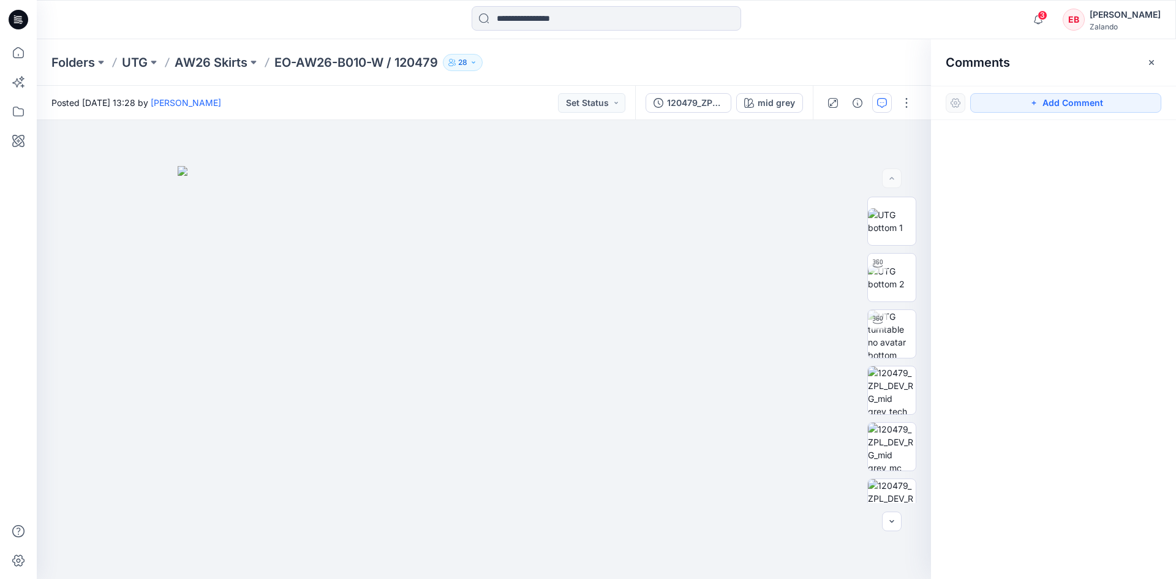
click at [1149, 62] on icon "button" at bounding box center [1152, 63] width 10 height 10
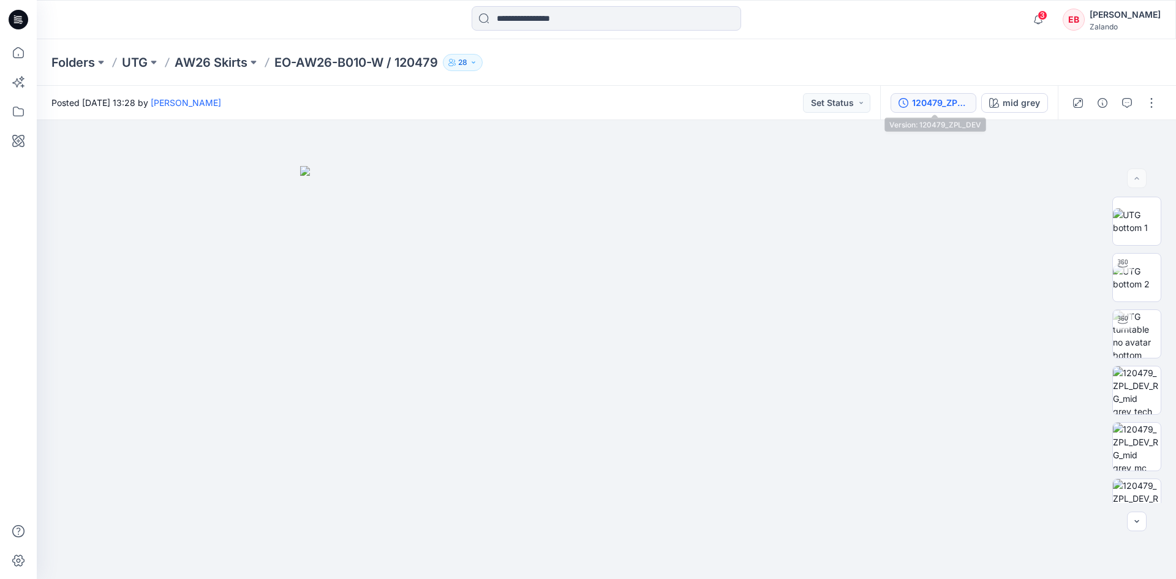
click at [927, 98] on div "120479_ZPL_DEV" at bounding box center [940, 102] width 56 height 13
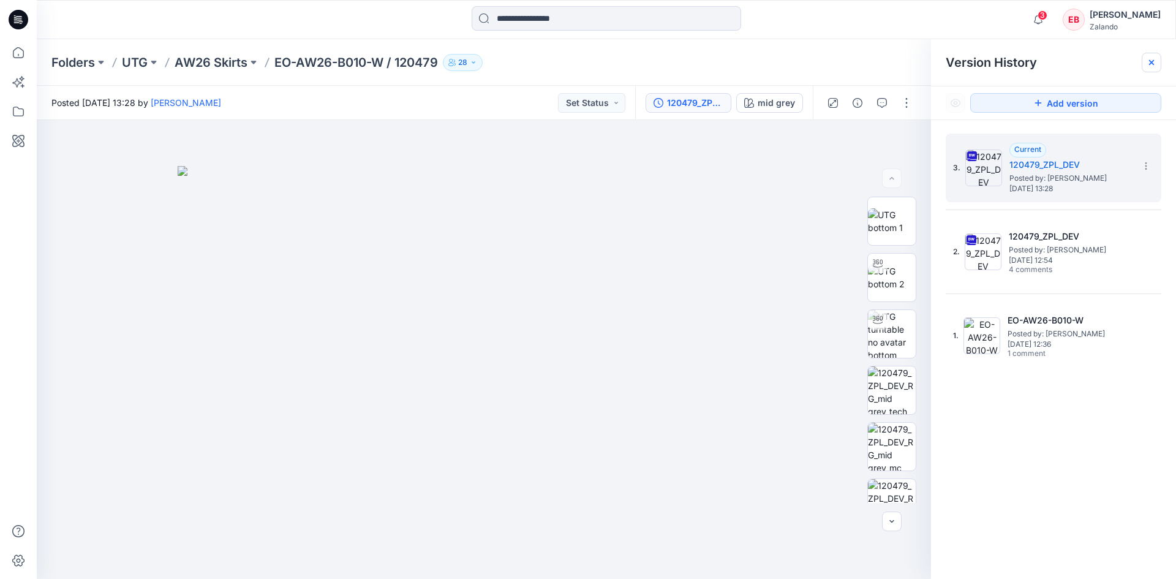
click at [1153, 61] on icon at bounding box center [1151, 62] width 5 height 5
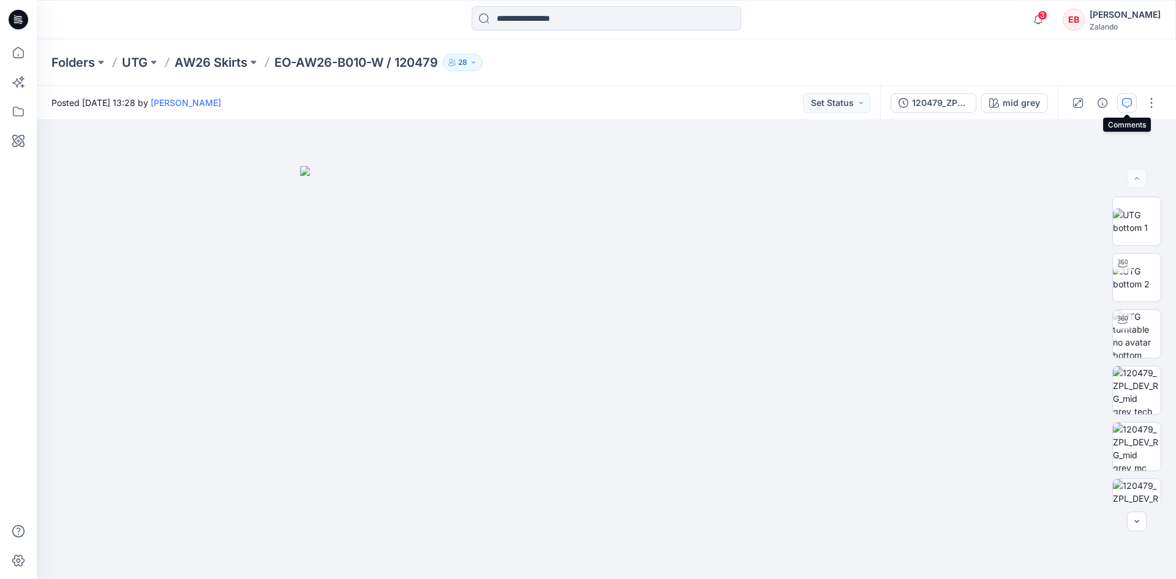
click at [1118, 105] on button "button" at bounding box center [1127, 103] width 20 height 20
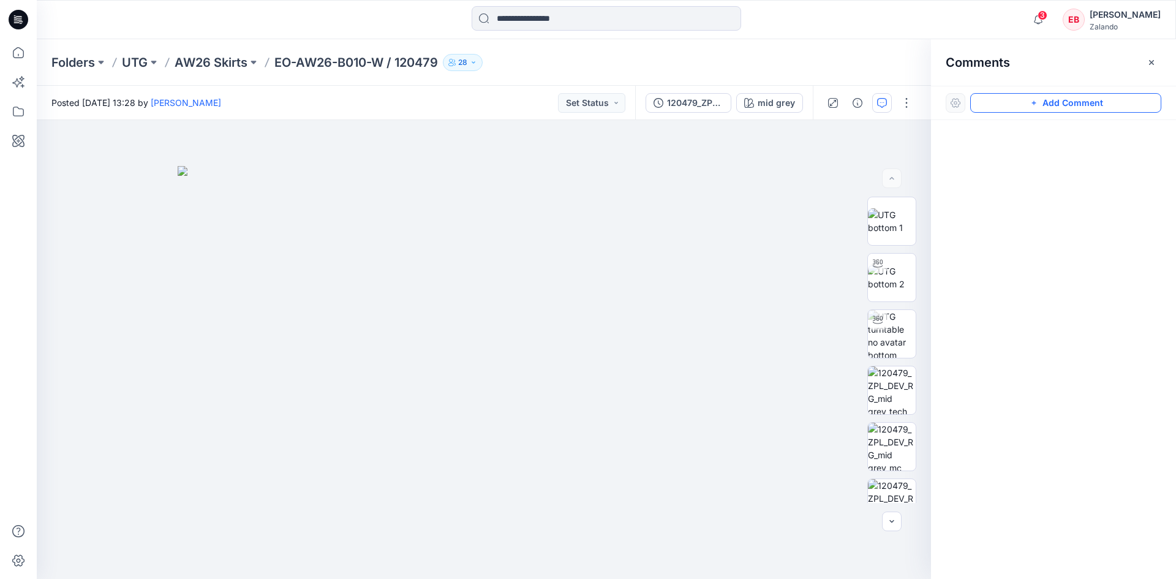
click at [1064, 107] on button "Add Comment" at bounding box center [1065, 103] width 191 height 20
click at [761, 168] on div "1" at bounding box center [484, 349] width 894 height 459
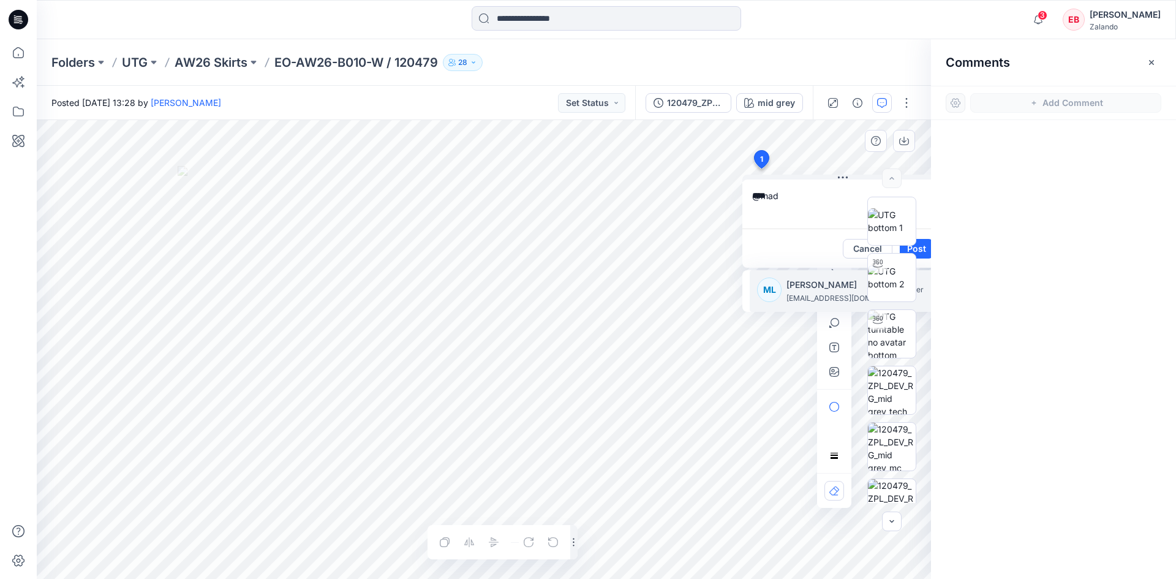
click at [802, 287] on p "[PERSON_NAME]" at bounding box center [832, 284] width 92 height 15
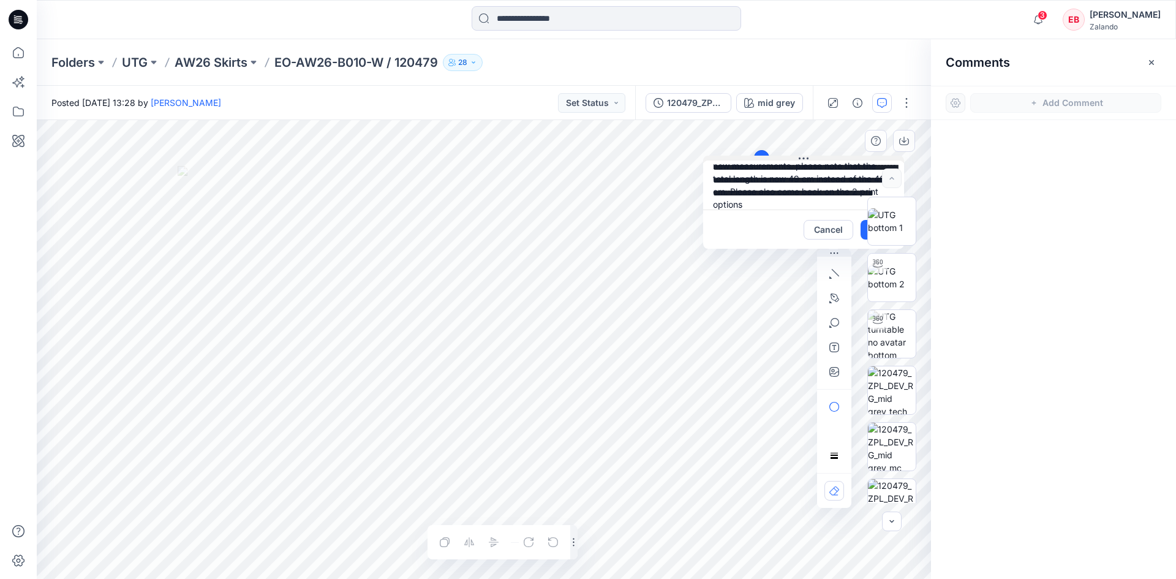
drag, startPoint x: 834, startPoint y: 175, endPoint x: 779, endPoint y: 156, distance: 58.9
click at [779, 156] on button at bounding box center [803, 159] width 201 height 7
drag, startPoint x: 768, startPoint y: 191, endPoint x: 744, endPoint y: 181, distance: 26.1
click at [744, 181] on textarea "**********" at bounding box center [787, 184] width 201 height 49
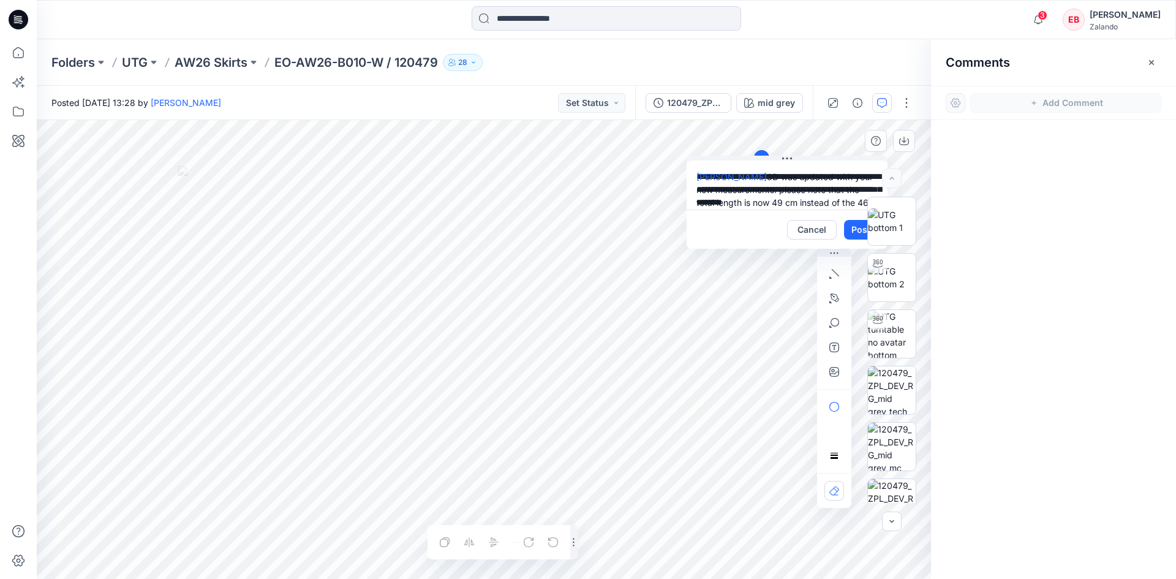
scroll to position [22, 0]
type textarea "**********"
click at [851, 232] on button "Post" at bounding box center [861, 230] width 34 height 20
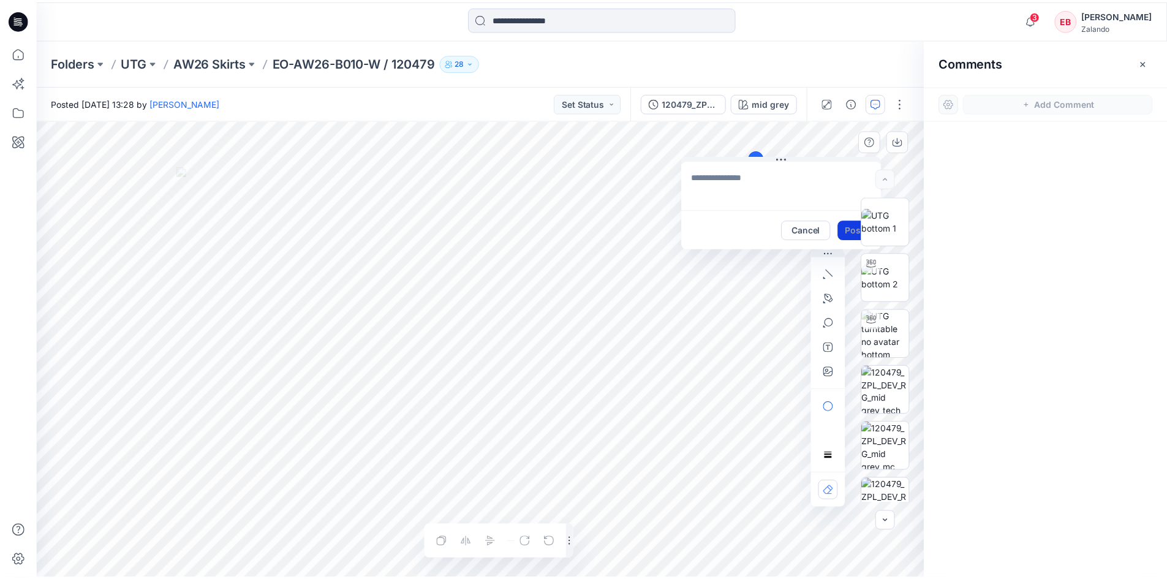
scroll to position [0, 0]
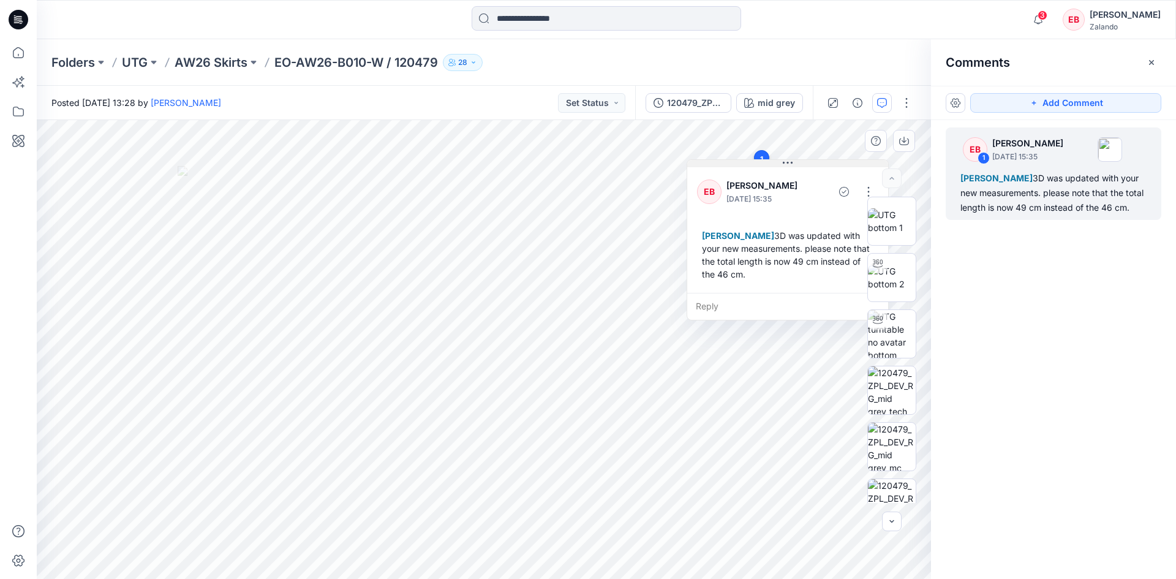
drag, startPoint x: 783, startPoint y: 162, endPoint x: 789, endPoint y: 166, distance: 6.6
click at [789, 166] on icon at bounding box center [788, 163] width 10 height 10
click at [28, 48] on icon at bounding box center [18, 52] width 27 height 27
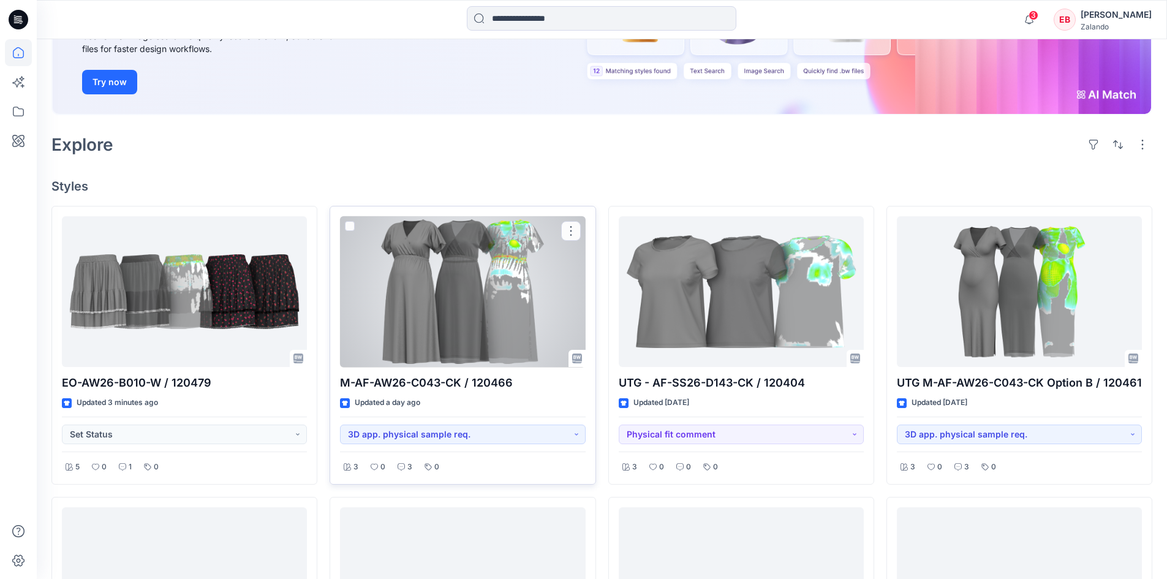
scroll to position [245, 0]
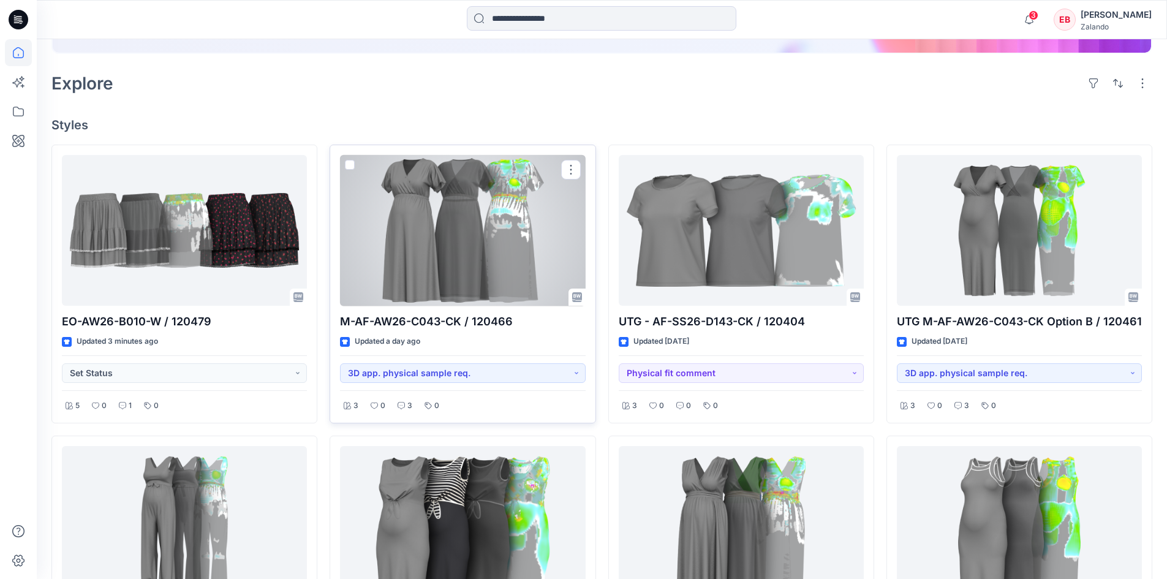
click at [492, 238] on div at bounding box center [462, 230] width 245 height 151
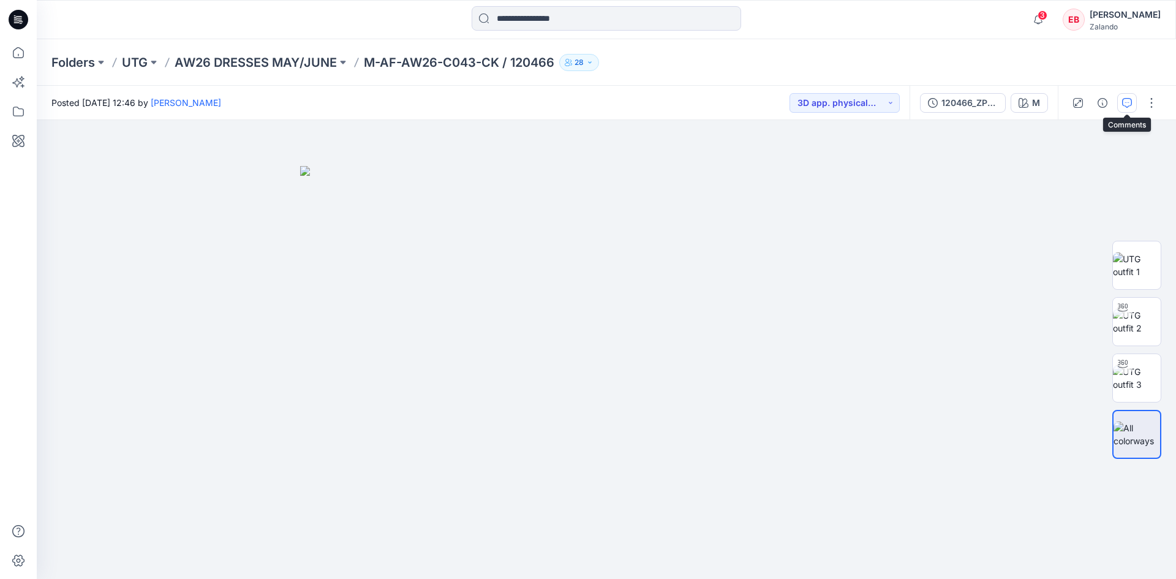
click at [1124, 105] on icon "button" at bounding box center [1127, 103] width 10 height 10
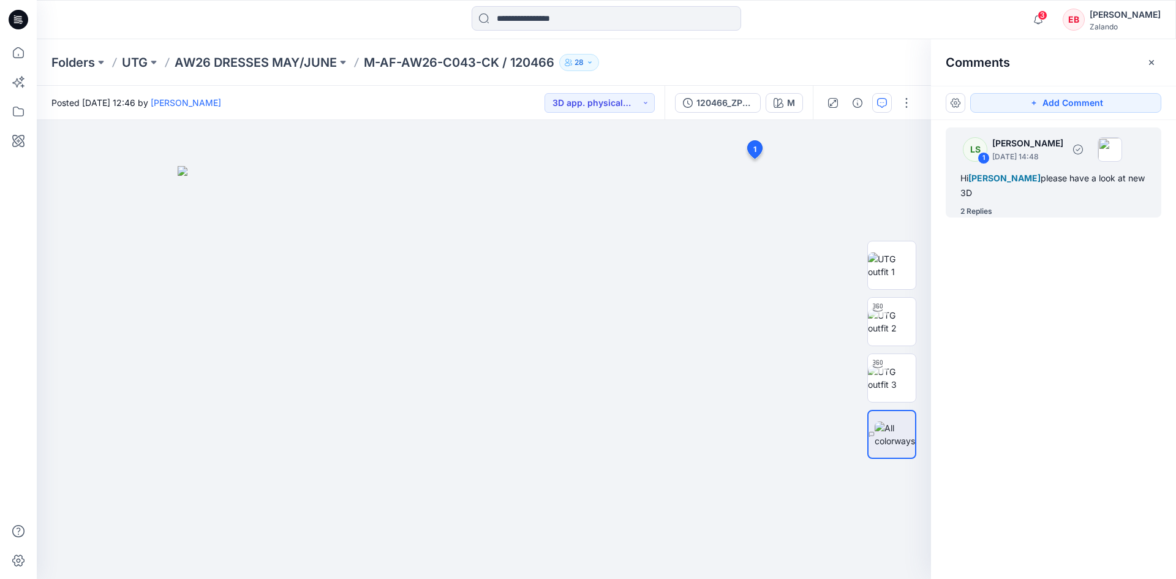
click at [982, 215] on div "2 Replies" at bounding box center [976, 211] width 32 height 12
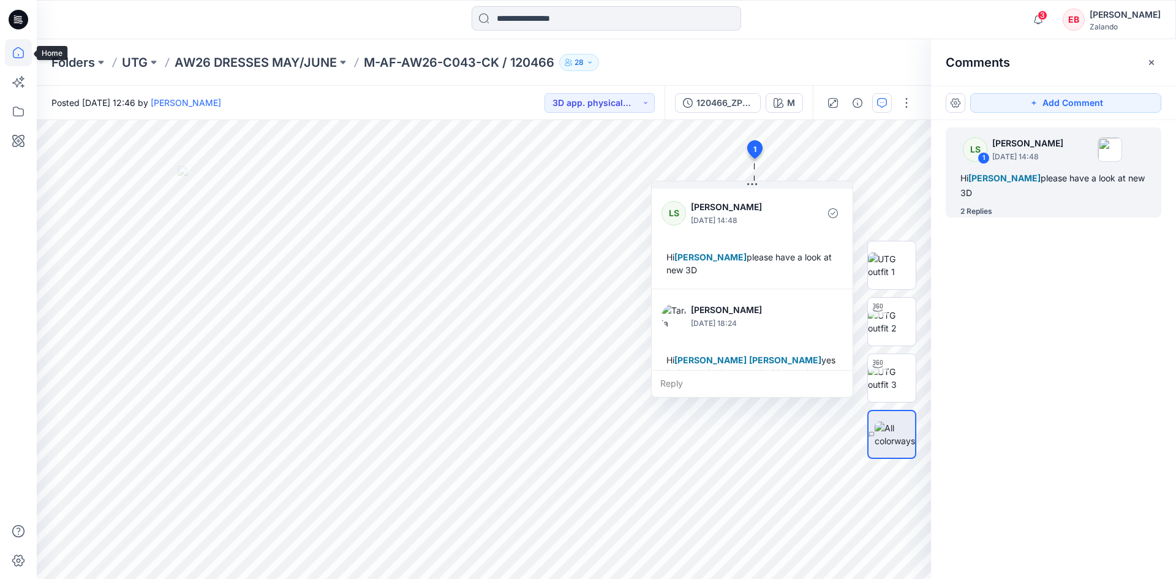
click at [25, 58] on icon at bounding box center [18, 52] width 27 height 27
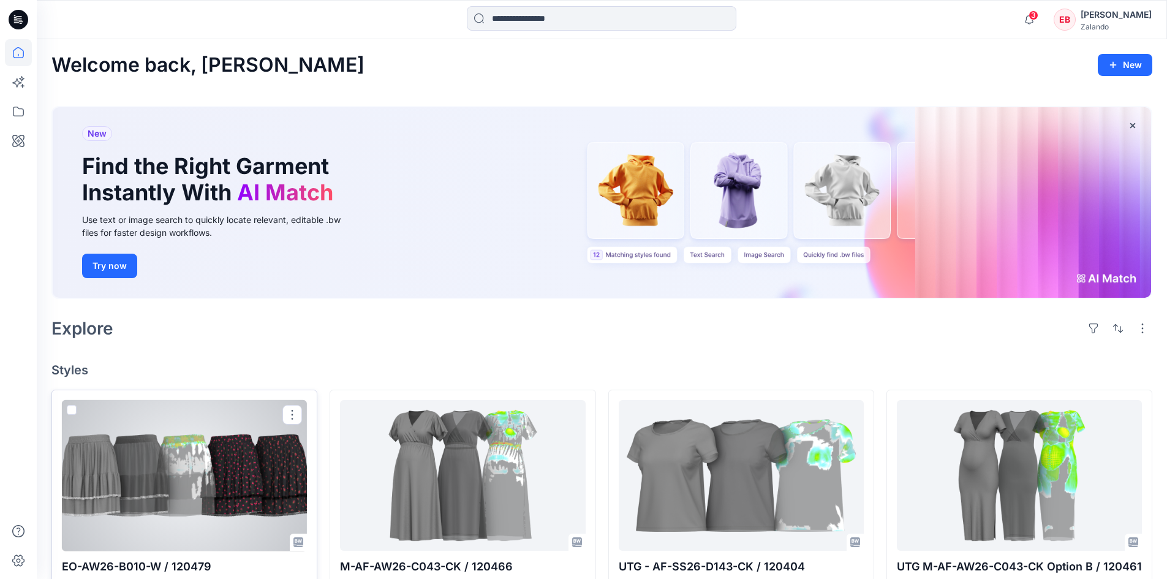
click at [172, 483] on div at bounding box center [184, 475] width 245 height 151
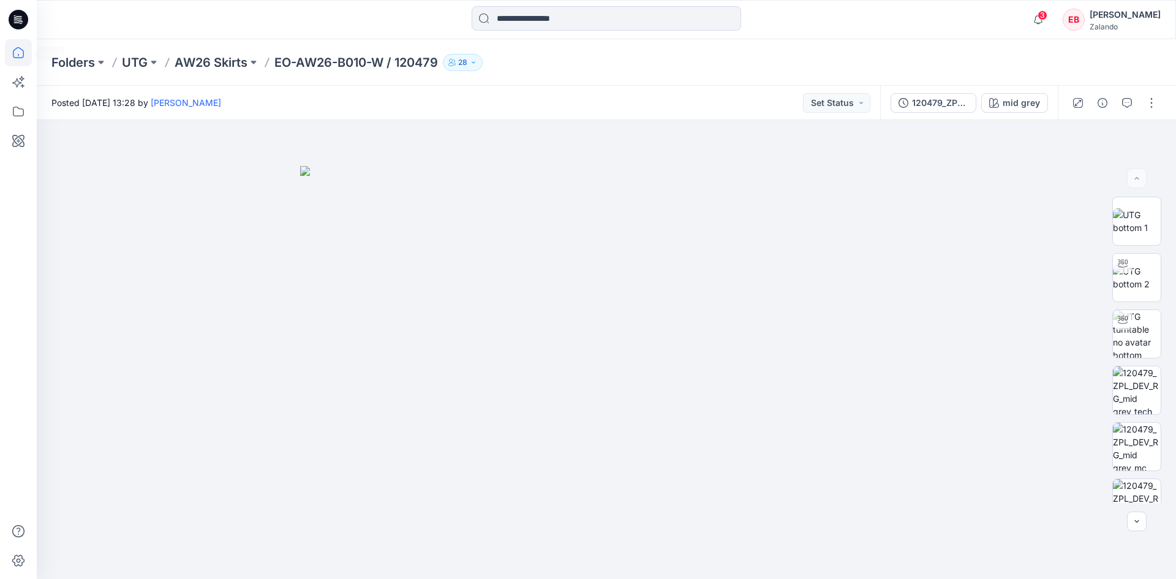
click at [28, 51] on icon at bounding box center [18, 52] width 27 height 27
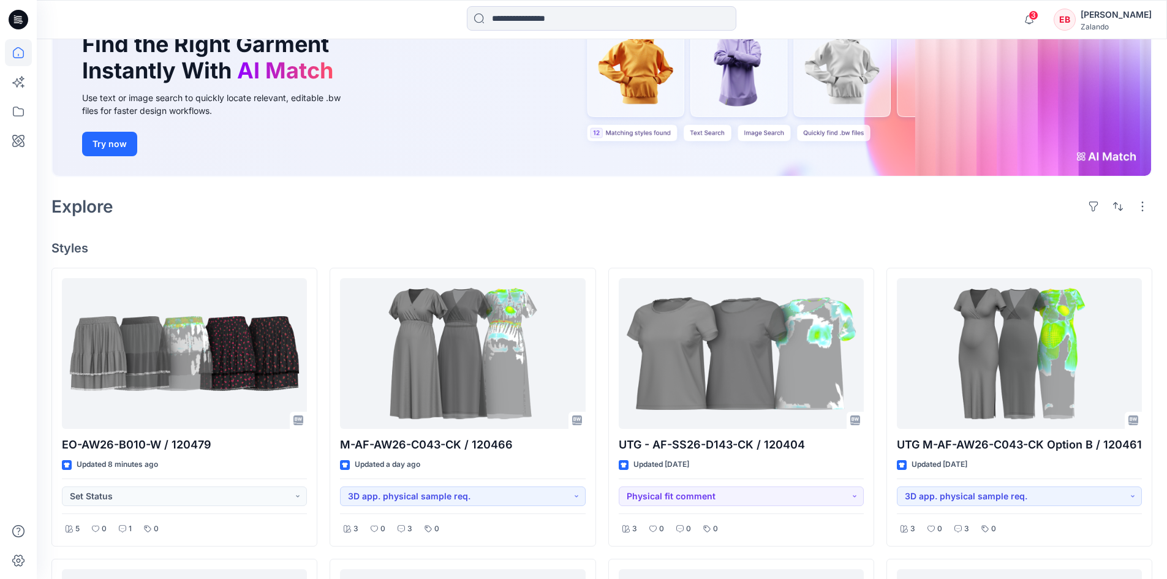
scroll to position [123, 0]
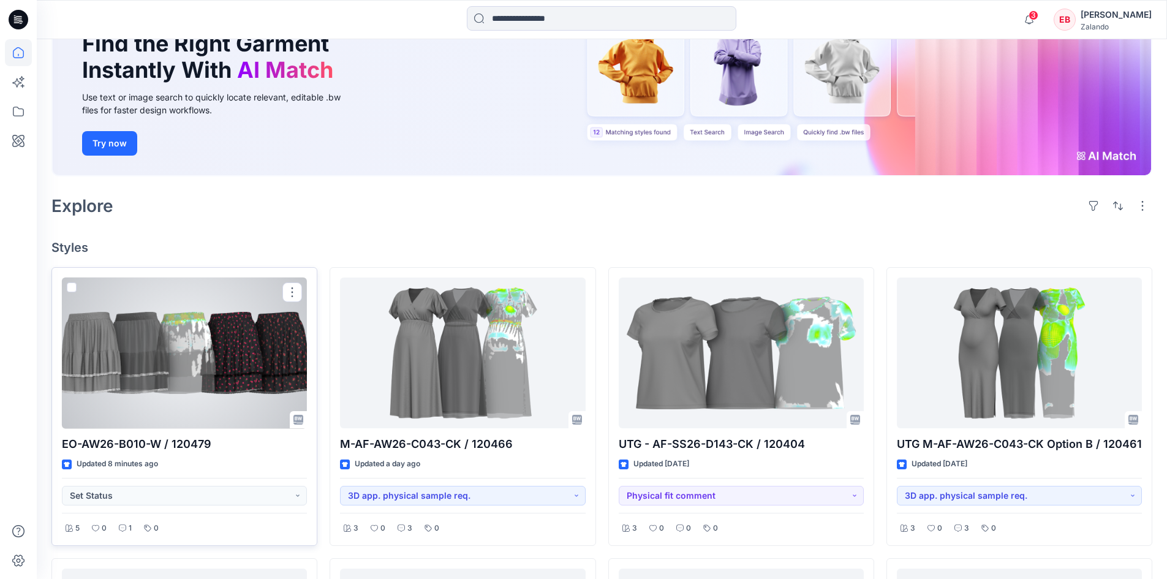
click at [262, 325] on div at bounding box center [184, 352] width 245 height 151
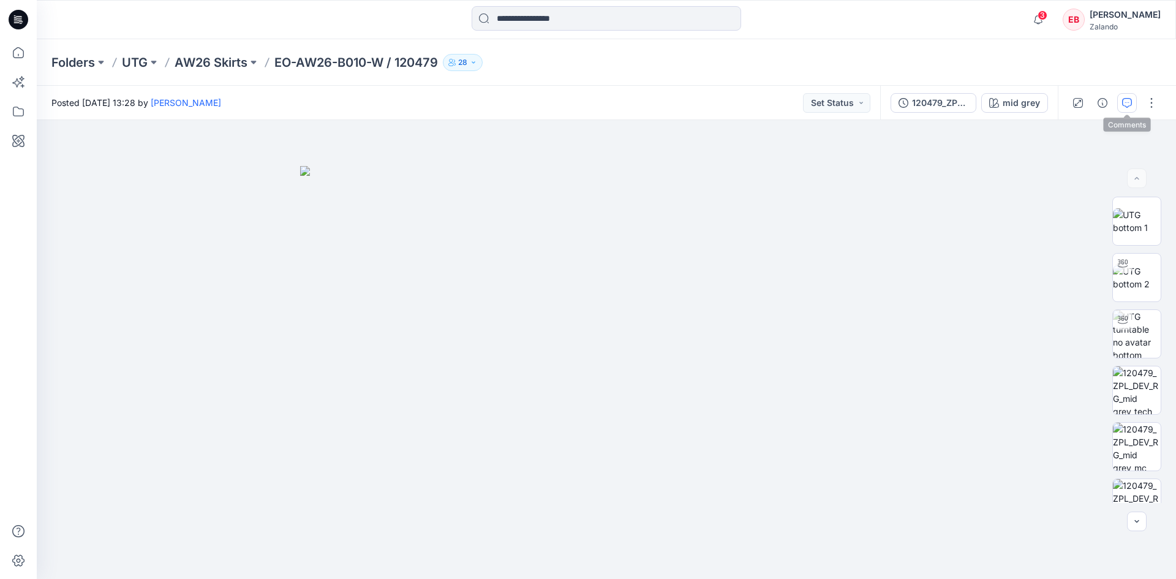
click at [1128, 110] on button "button" at bounding box center [1127, 103] width 20 height 20
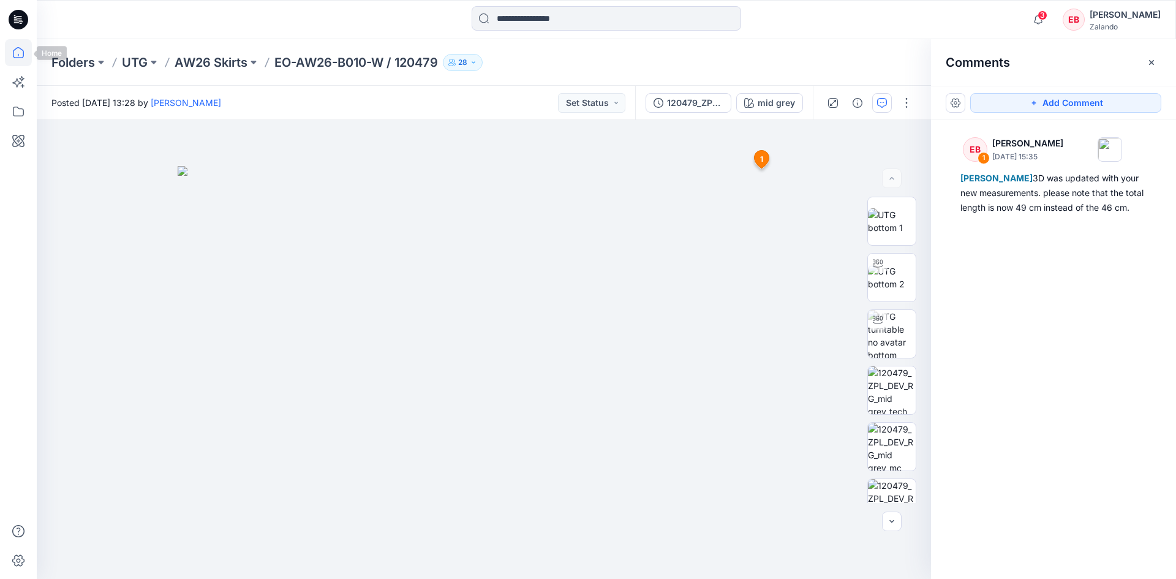
click at [24, 54] on icon at bounding box center [18, 52] width 11 height 11
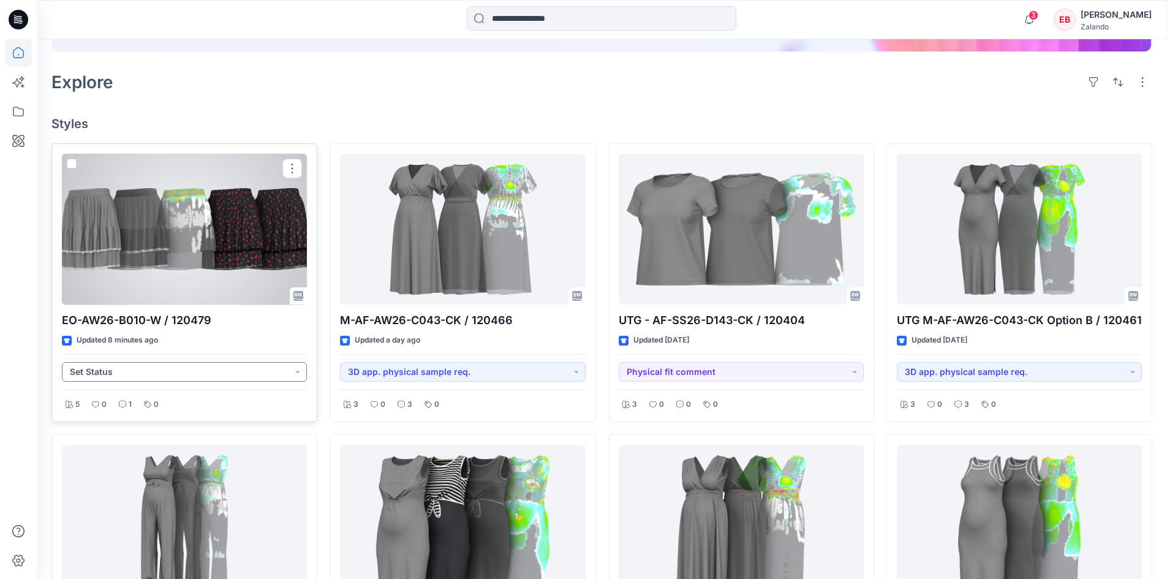
scroll to position [429, 0]
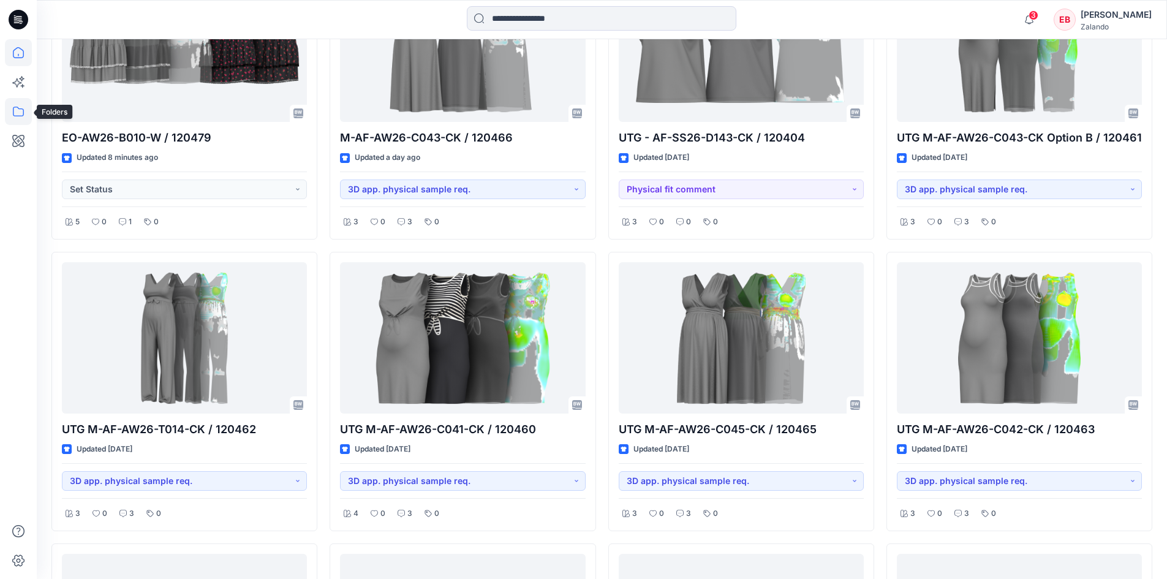
click at [25, 116] on icon at bounding box center [18, 111] width 27 height 27
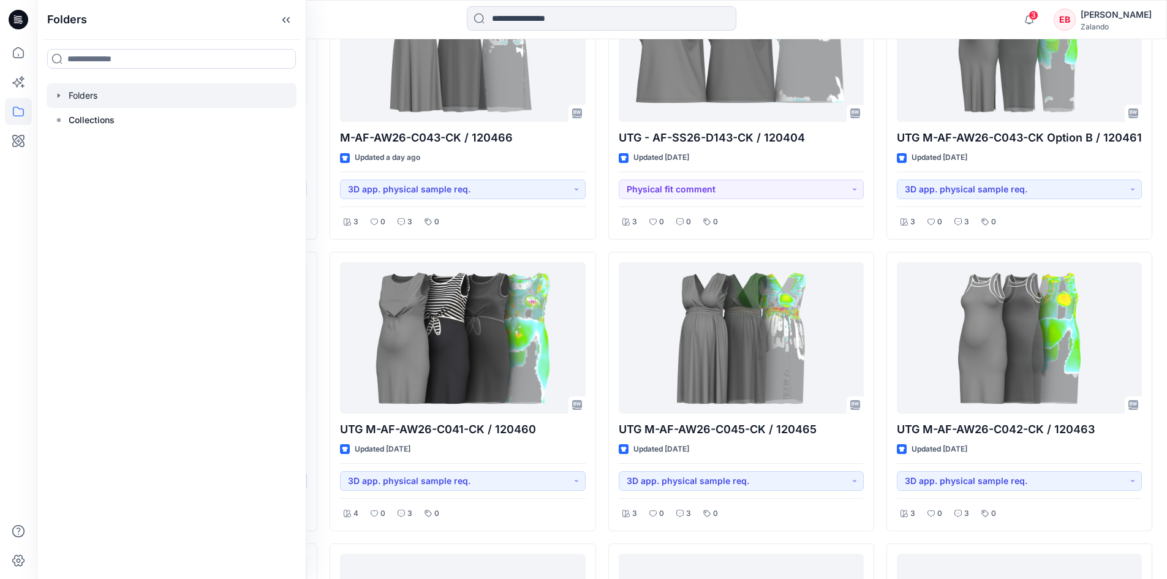
click at [58, 100] on icon "button" at bounding box center [59, 96] width 10 height 10
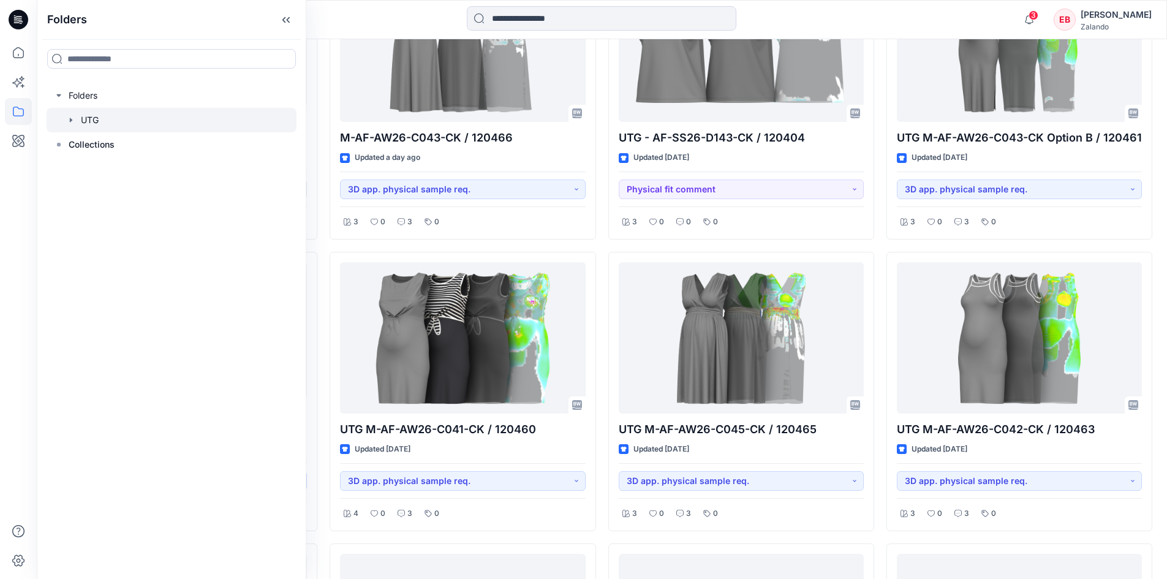
click at [81, 121] on div at bounding box center [172, 120] width 250 height 25
